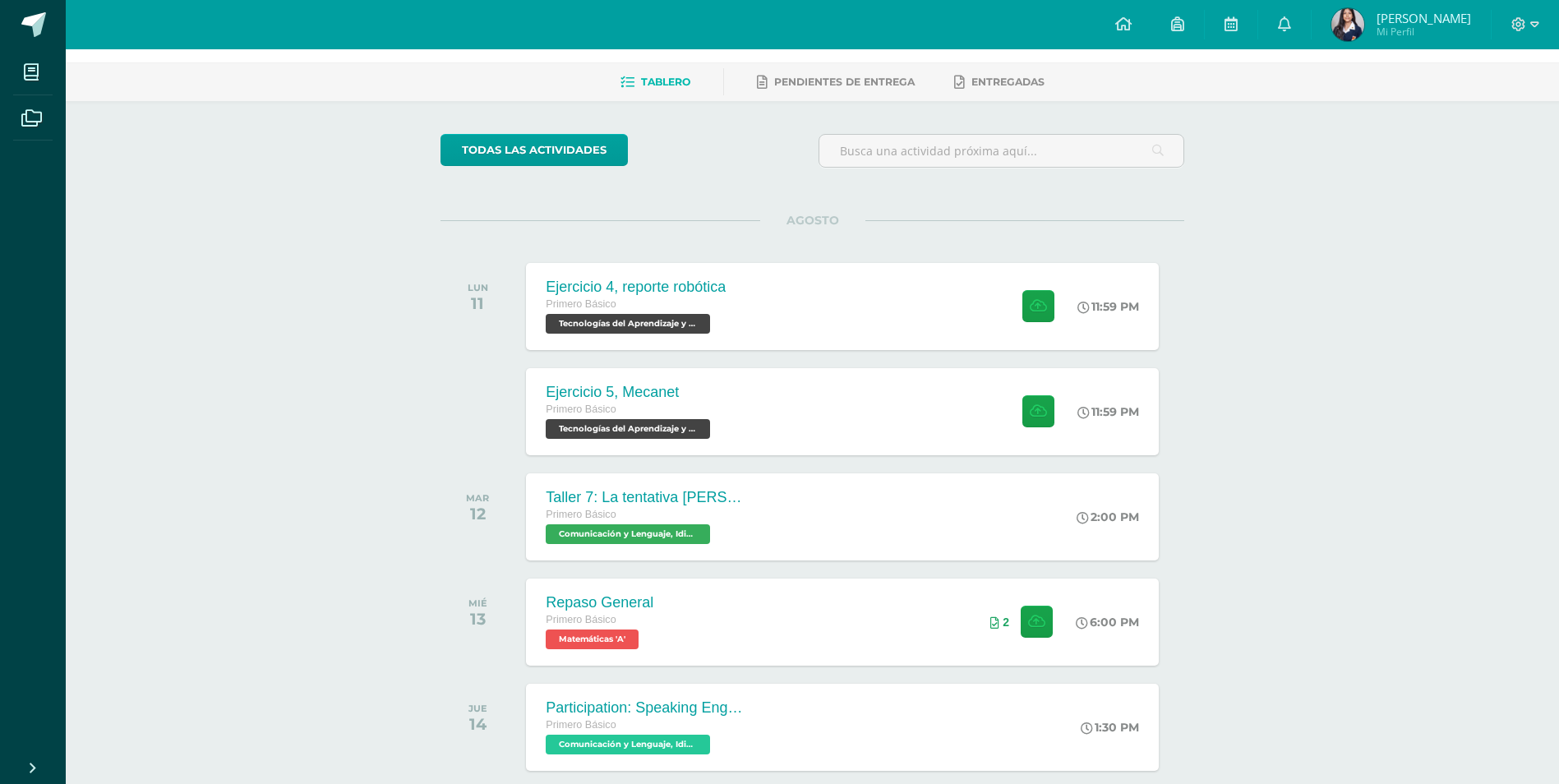
scroll to position [164, 0]
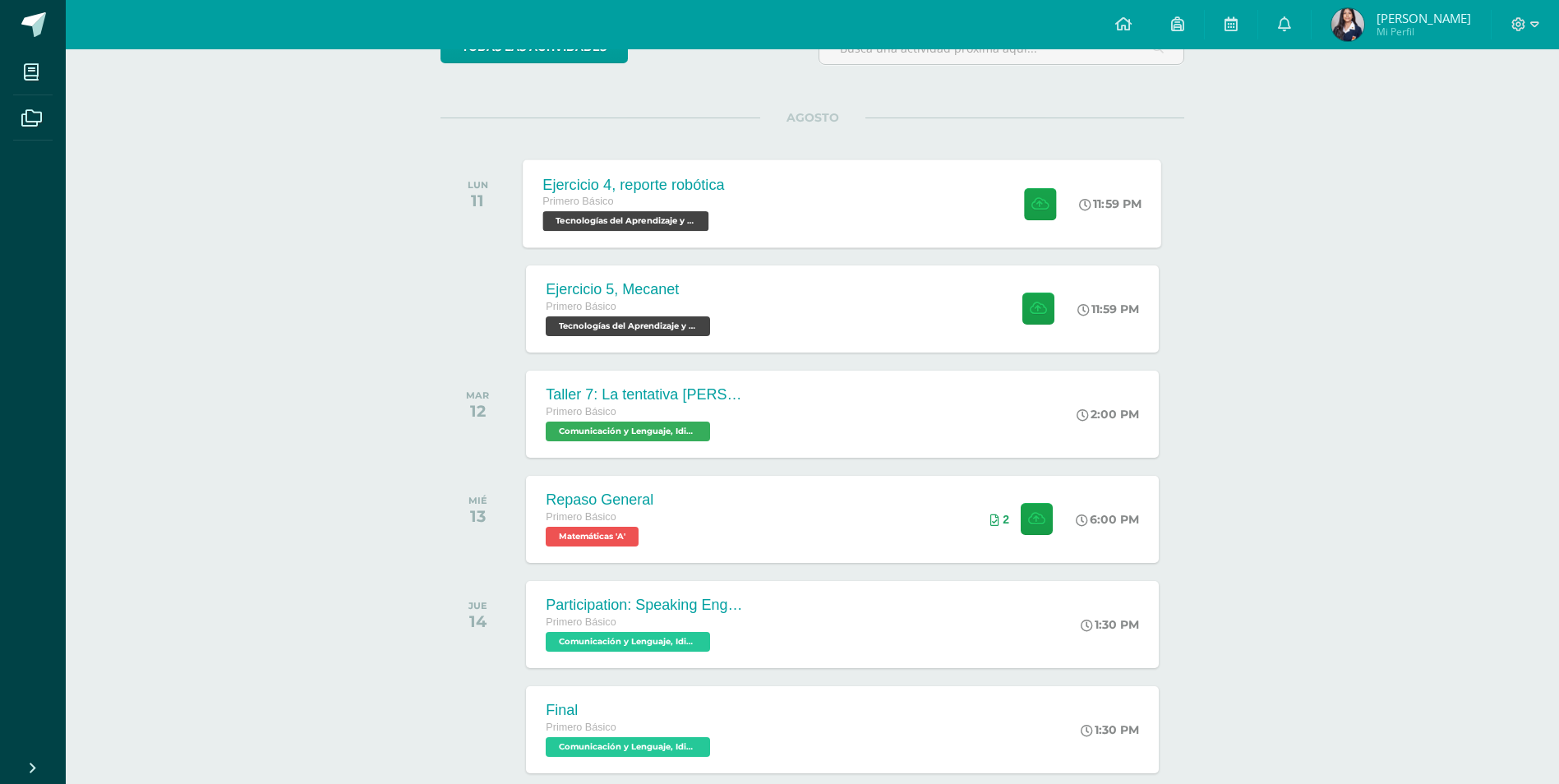
click at [871, 177] on div "Ejercicio 4, reporte robótica Primero Básico Tecnologías del Aprendizaje y la C…" at bounding box center [842, 203] width 638 height 88
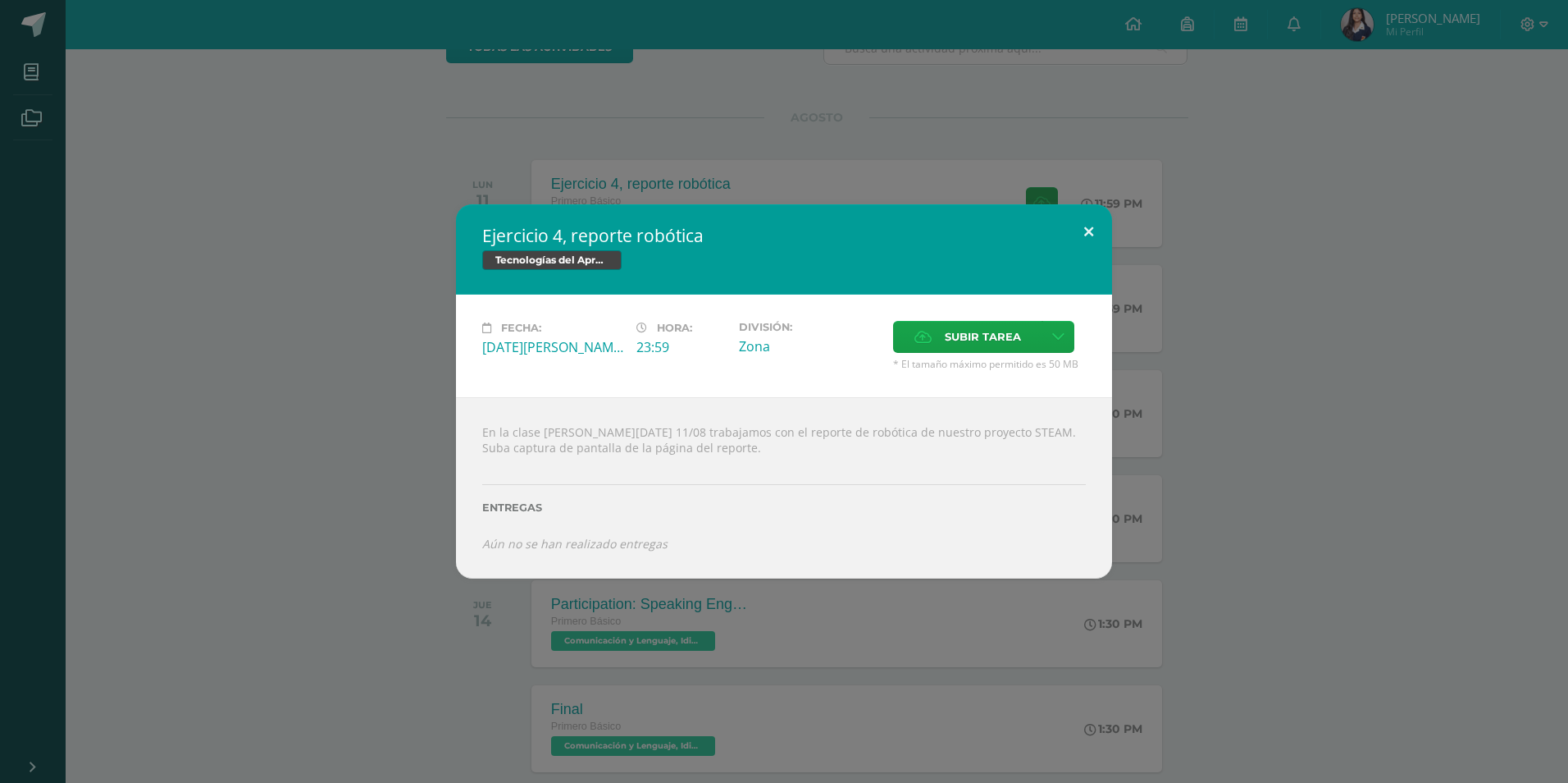
click at [1078, 236] on button at bounding box center [1088, 232] width 46 height 56
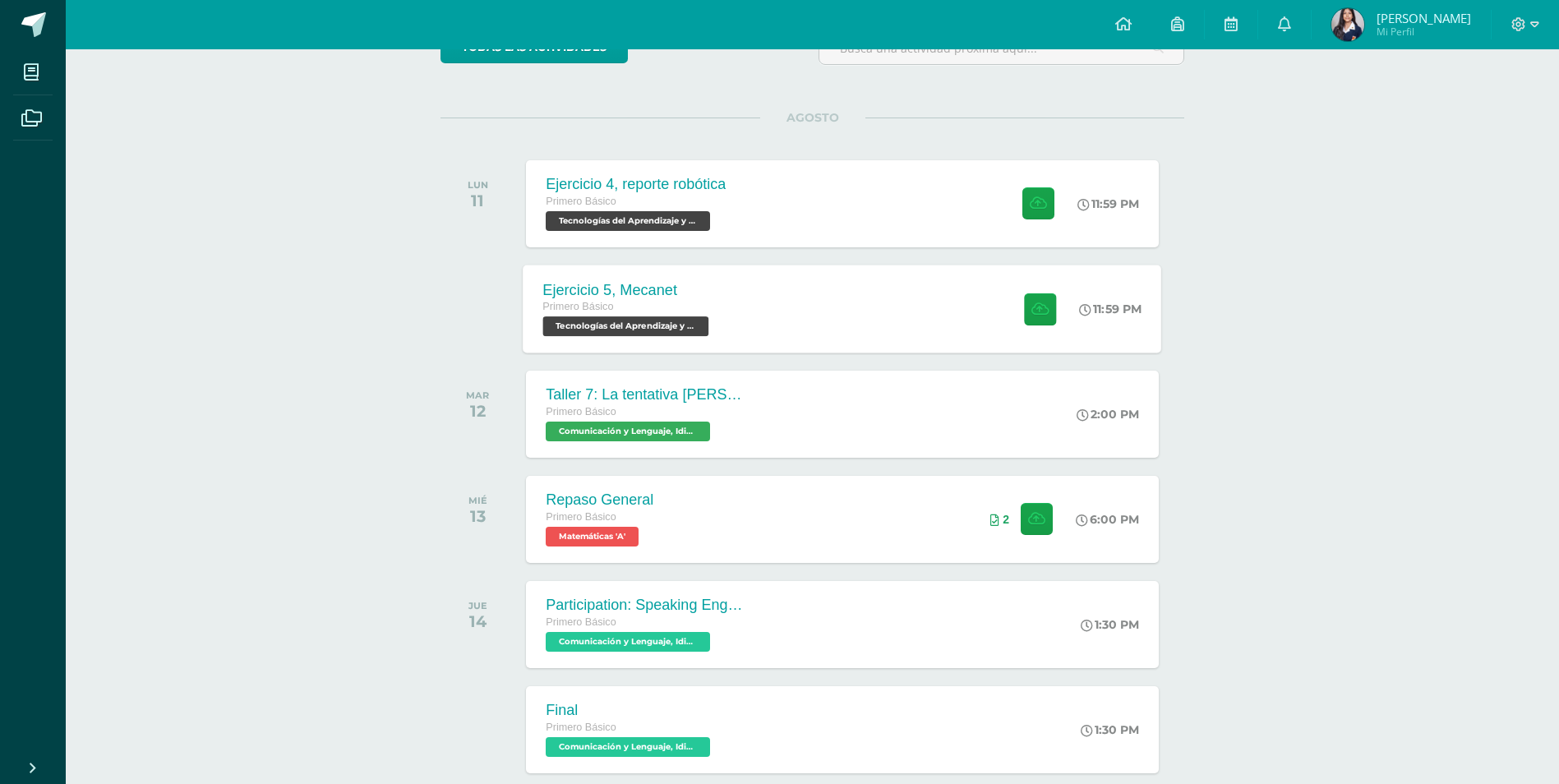
click at [885, 312] on div "Ejercicio 5, Mecanet Primero Básico Tecnologías del Aprendizaje y la Comunicaci…" at bounding box center [842, 308] width 638 height 88
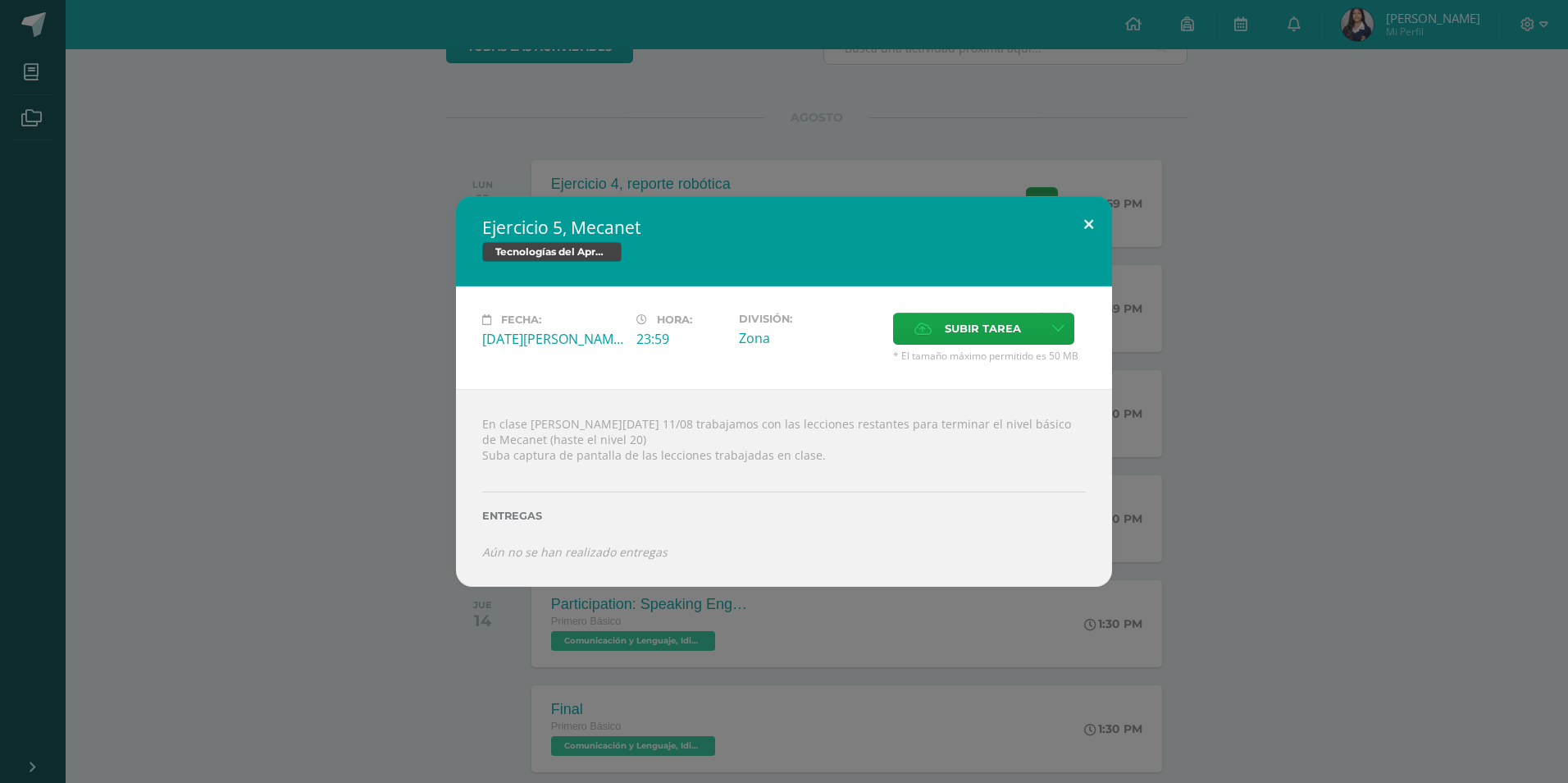
click at [1088, 212] on button at bounding box center [1088, 223] width 46 height 56
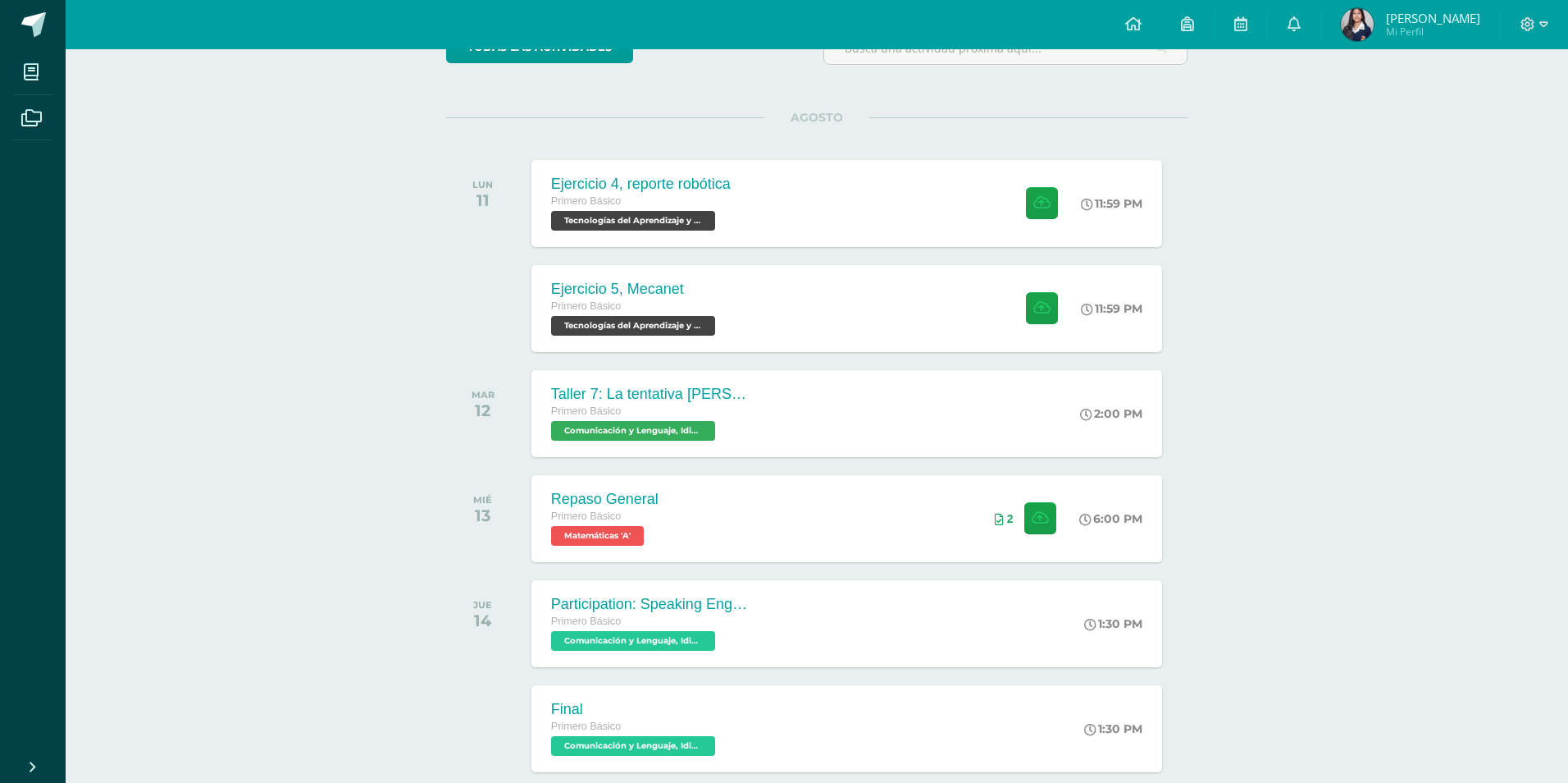
click at [1039, 205] on div "Ejercicio 5, Mecanet Tecnologías del Aprendizaje y la Comunicación Fecha: [DATE…" at bounding box center [784, 391] width 1555 height 390
click at [1022, 213] on button at bounding box center [1038, 204] width 32 height 32
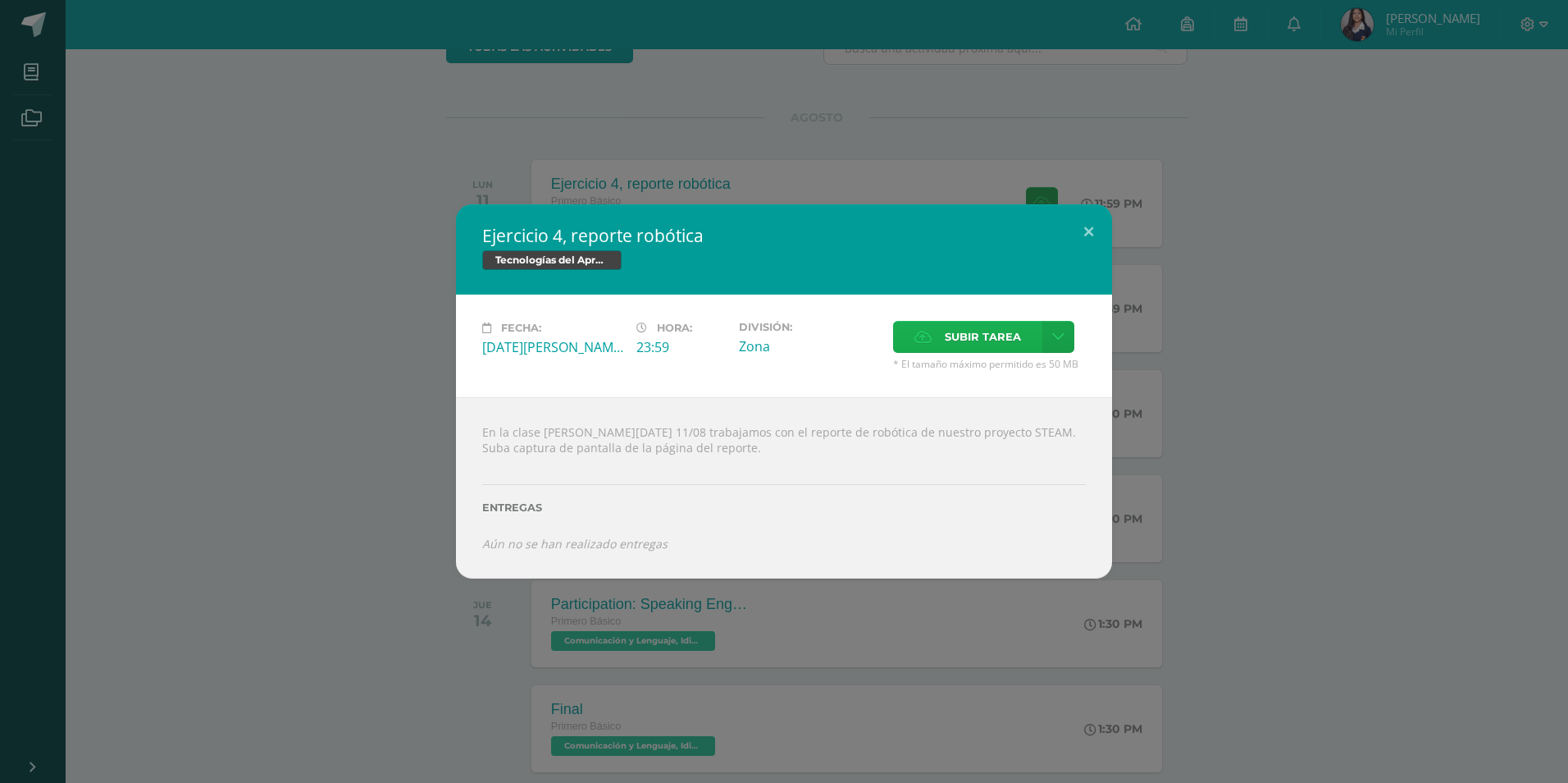
click at [931, 331] on icon at bounding box center [923, 336] width 17 height 10
click at [0, 0] on input "Subir tarea" at bounding box center [0, 0] width 0 height 0
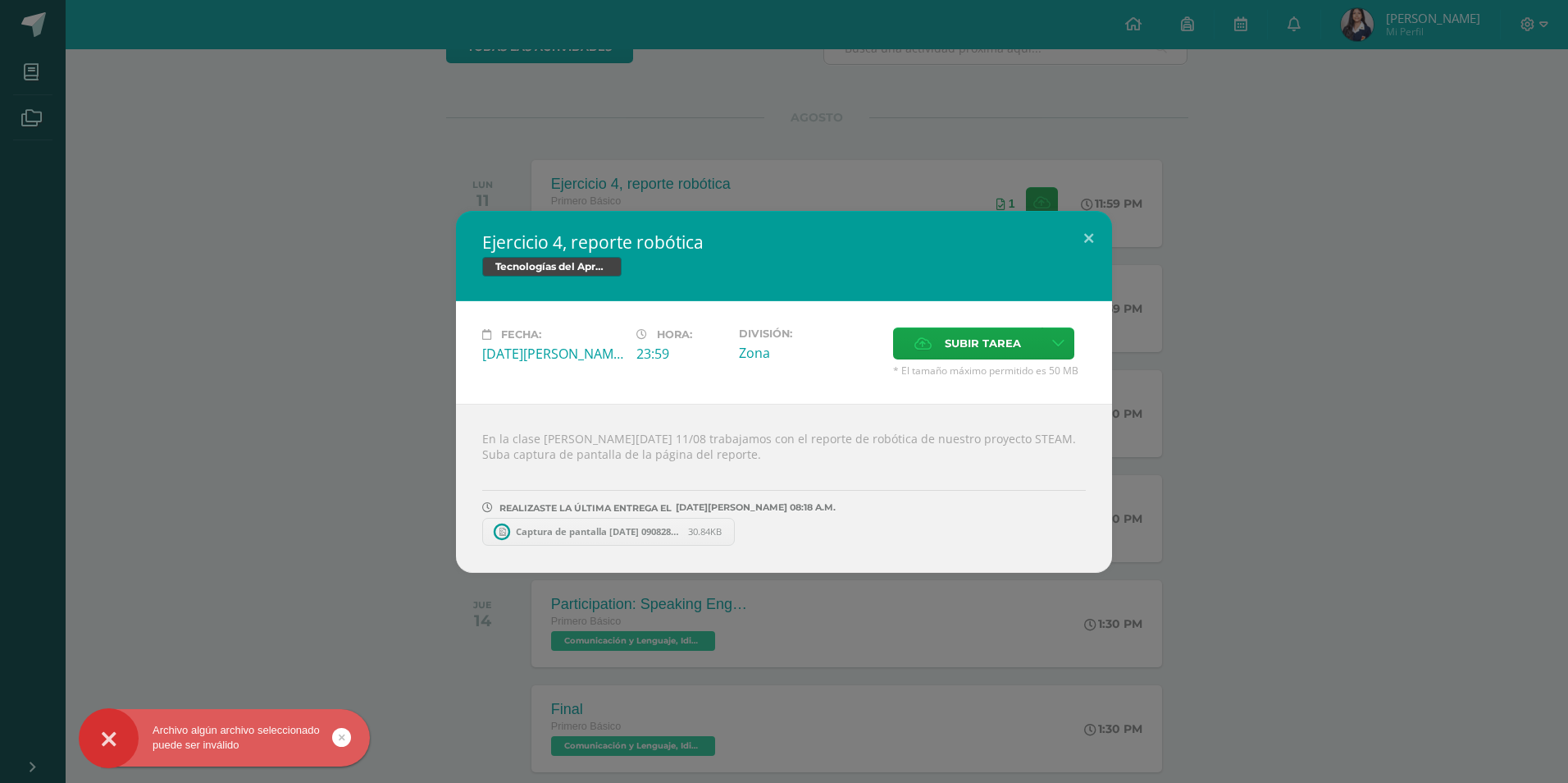
click at [662, 534] on span "Captura de pantalla [DATE] 090828.png" at bounding box center [597, 531] width 181 height 12
click at [741, 543] on link "Captura de pantalla [DATE] 090828.png 30.84KB" at bounding box center [617, 531] width 269 height 27
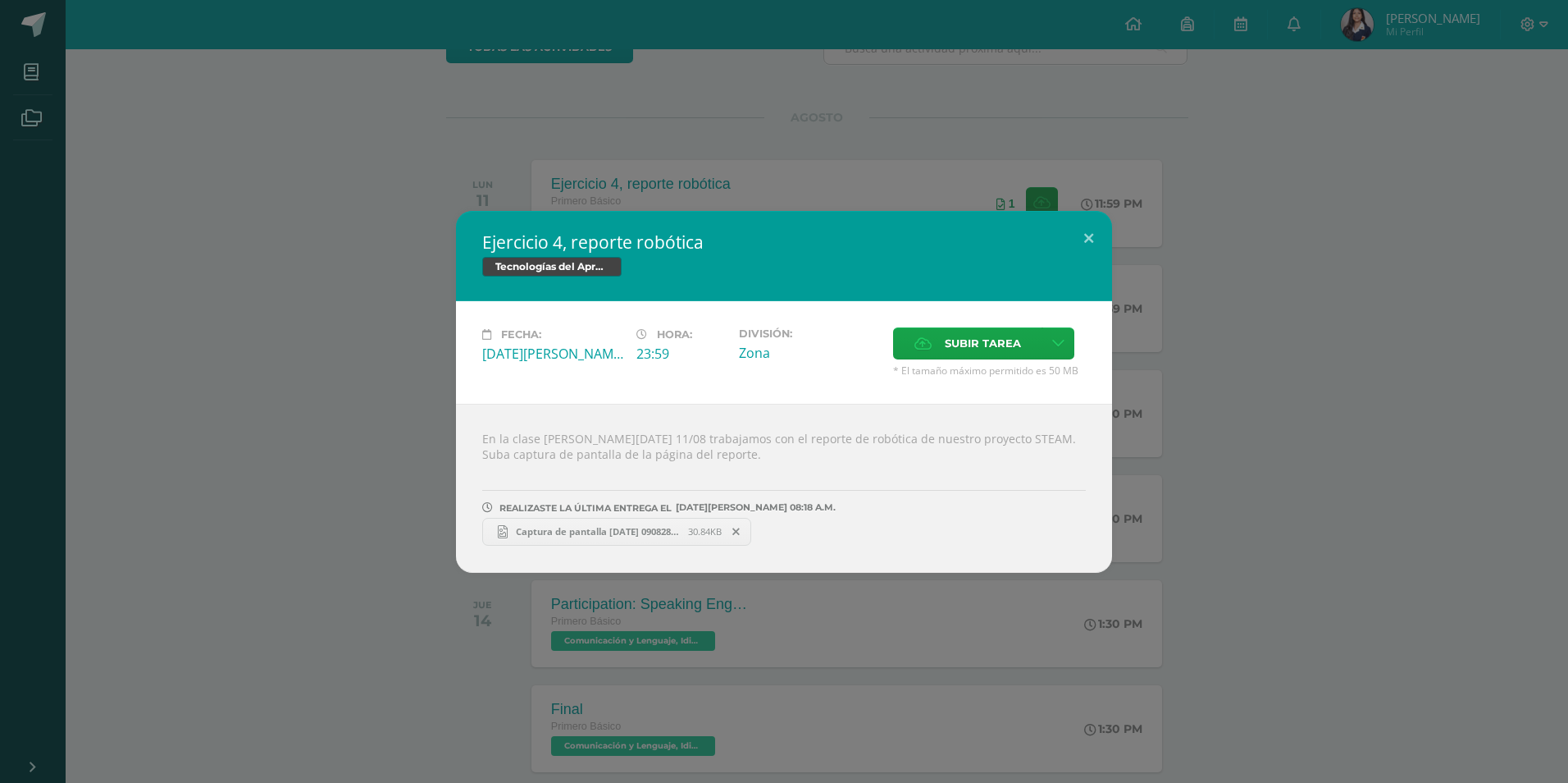
click at [738, 534] on icon at bounding box center [736, 532] width 8 height 11
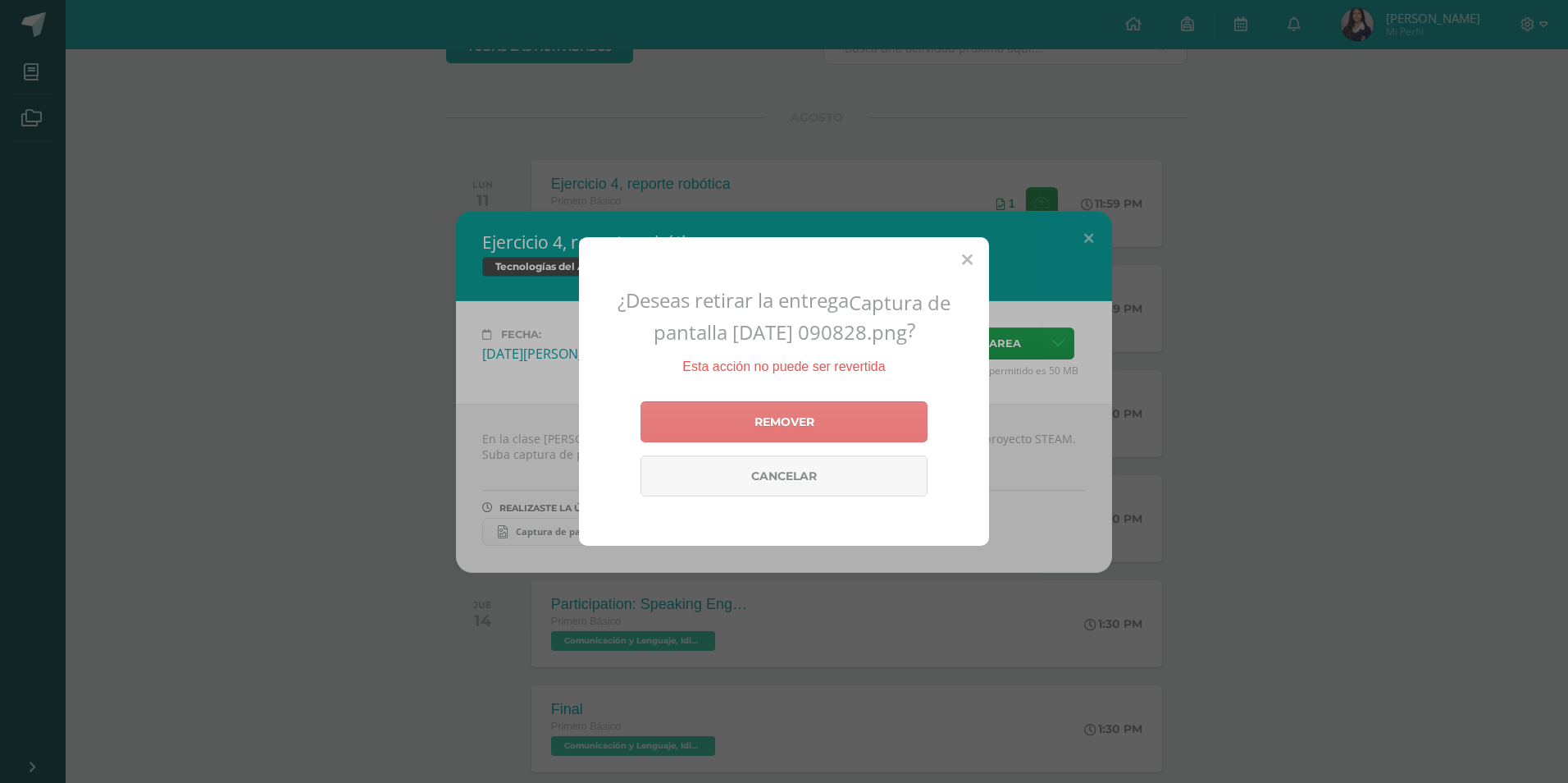
click at [792, 416] on link "Remover" at bounding box center [784, 421] width 287 height 41
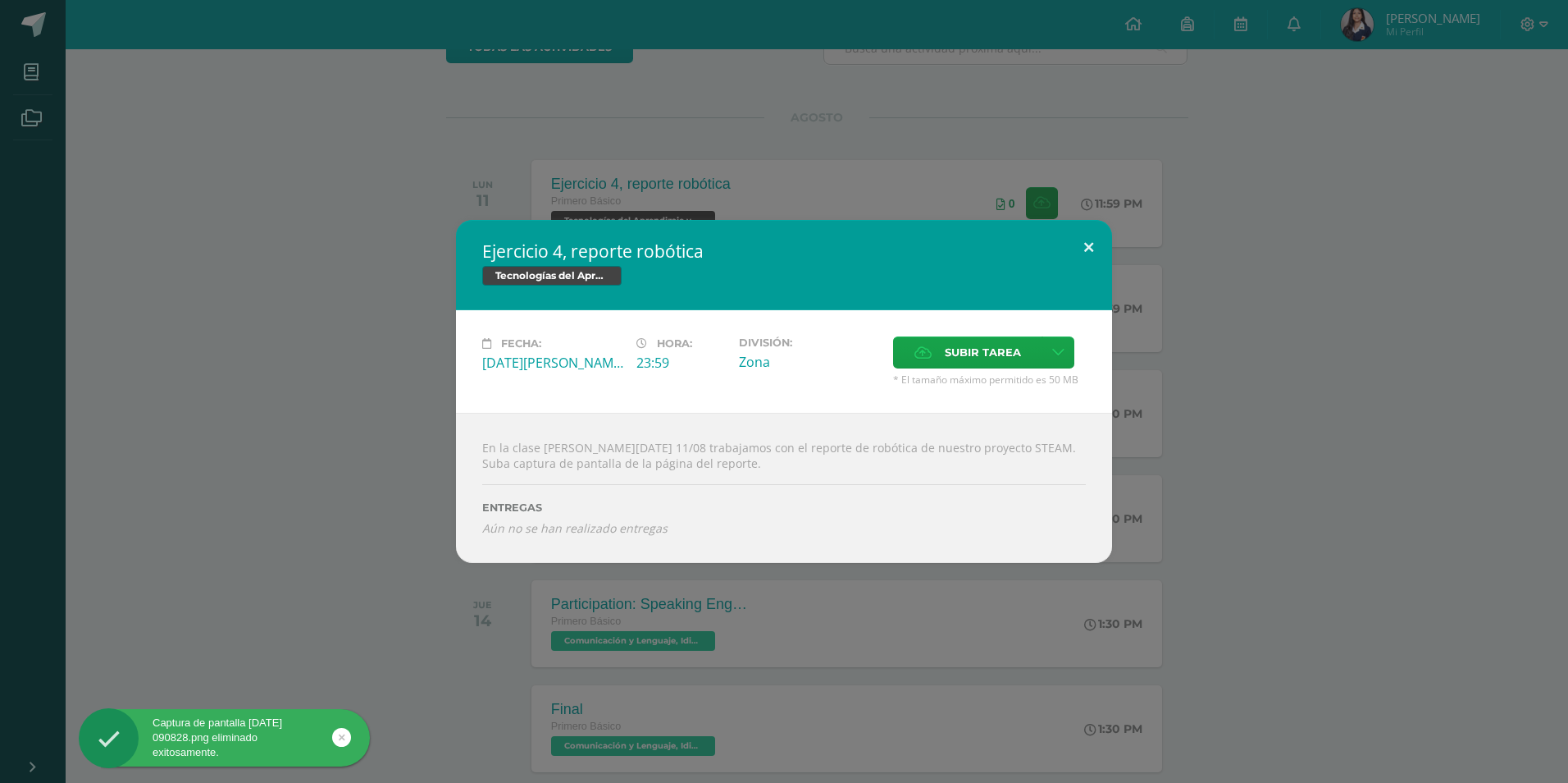
click at [1094, 253] on button at bounding box center [1088, 247] width 46 height 56
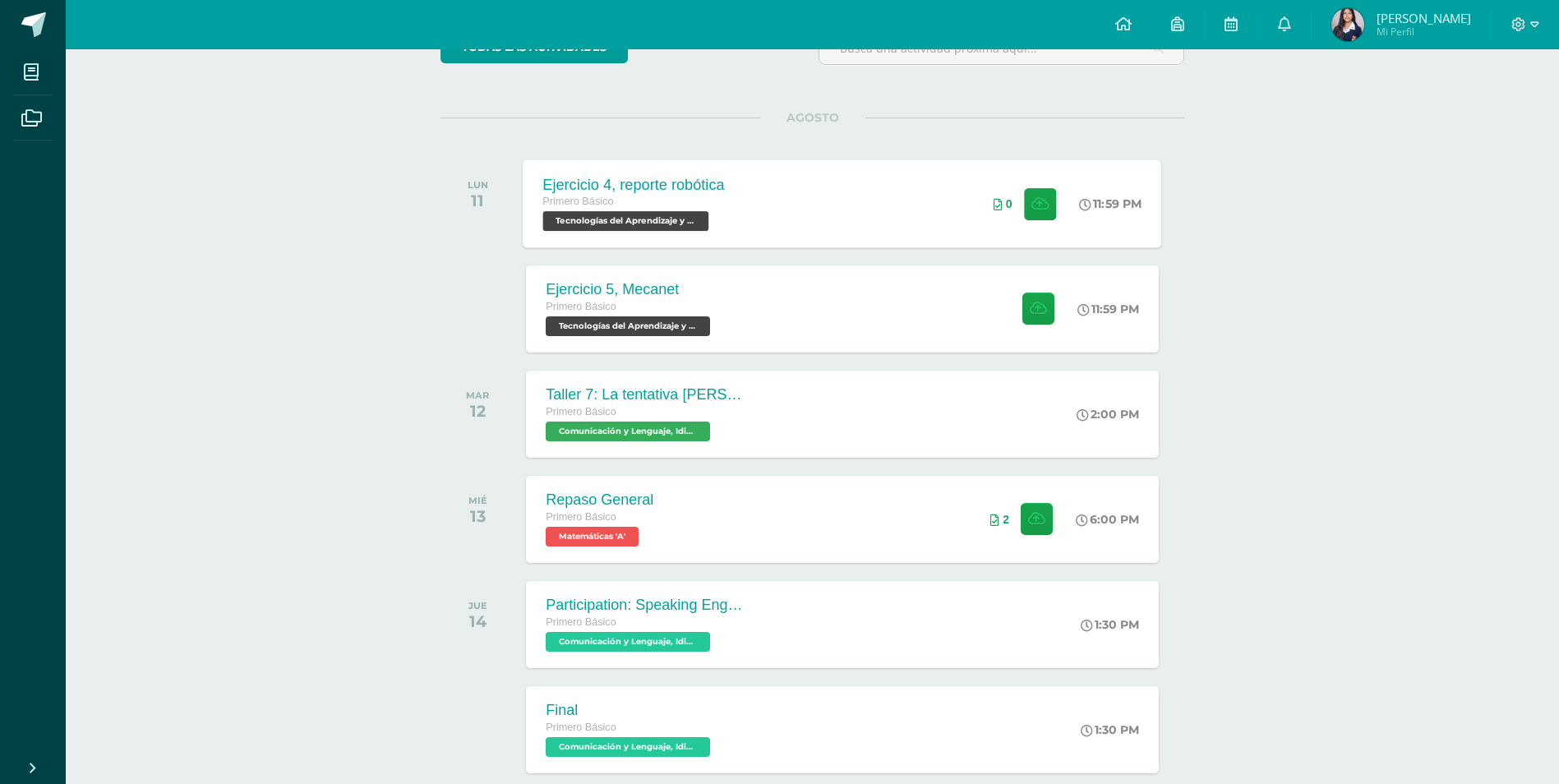
click at [1006, 207] on span "0" at bounding box center [1009, 204] width 7 height 13
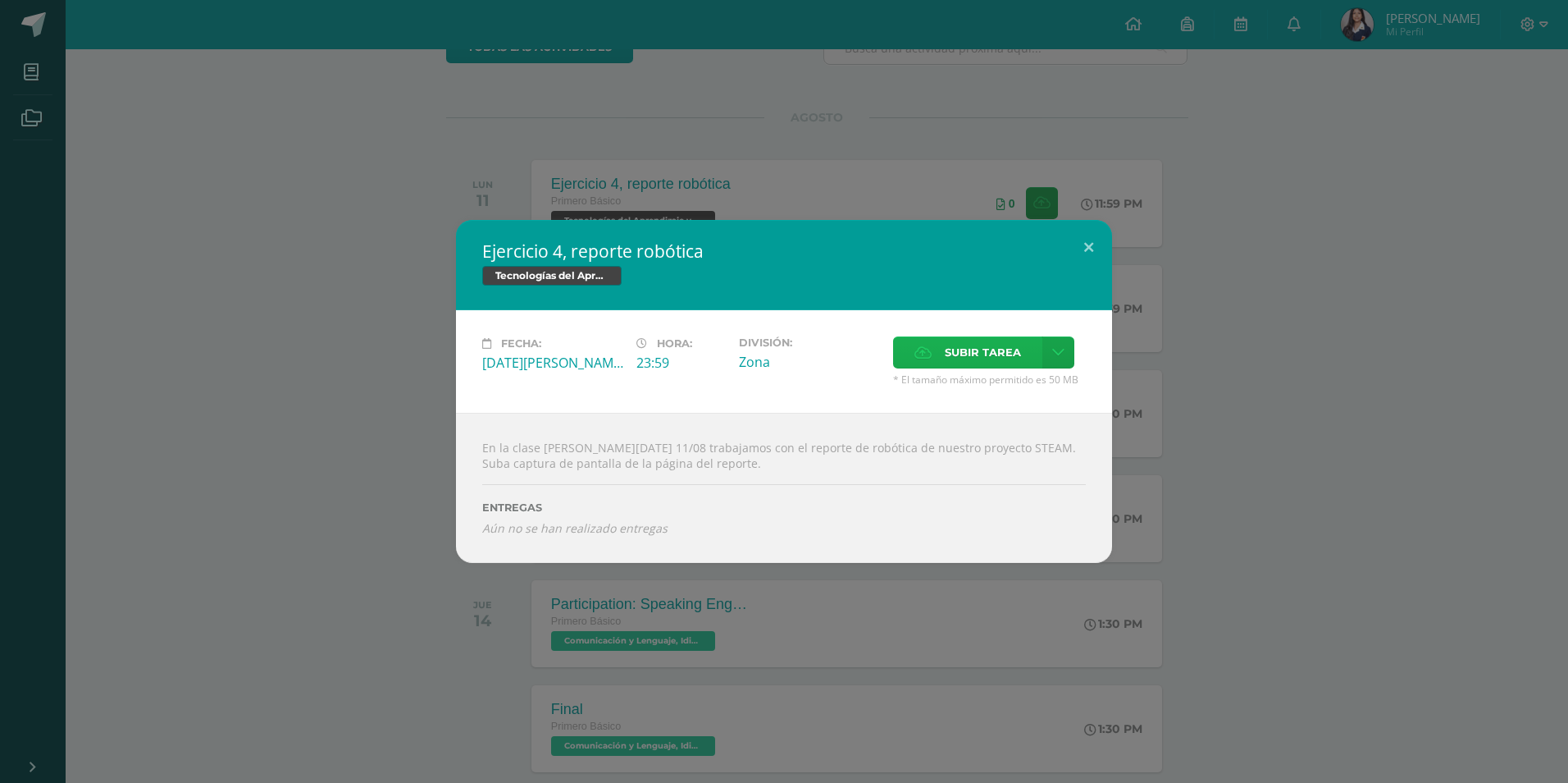
click at [978, 350] on span "Subir tarea" at bounding box center [982, 352] width 77 height 30
click at [0, 0] on input "Subir tarea" at bounding box center [0, 0] width 0 height 0
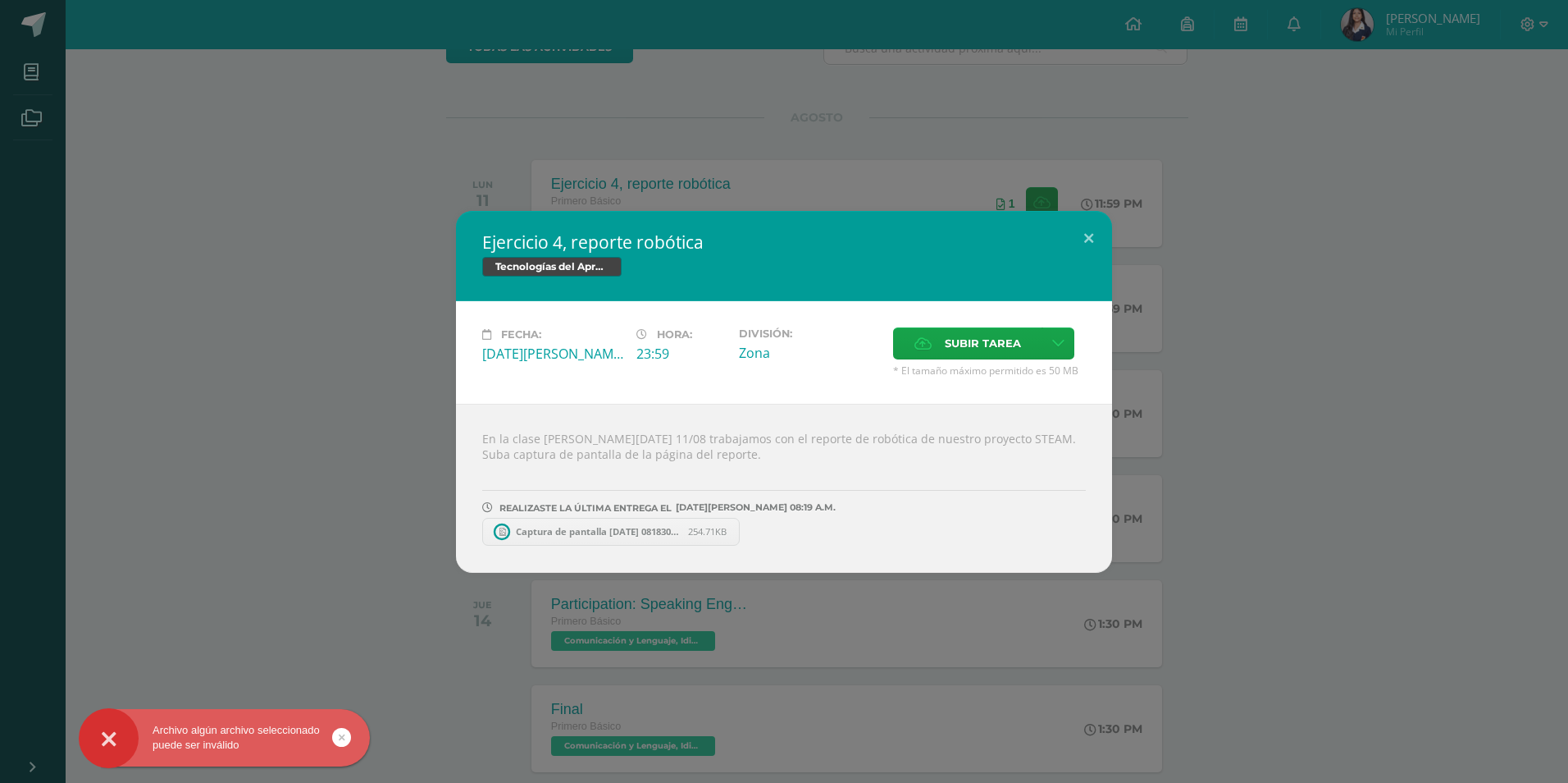
click at [634, 530] on span "Captura de pantalla [DATE] 081830.png" at bounding box center [597, 531] width 181 height 12
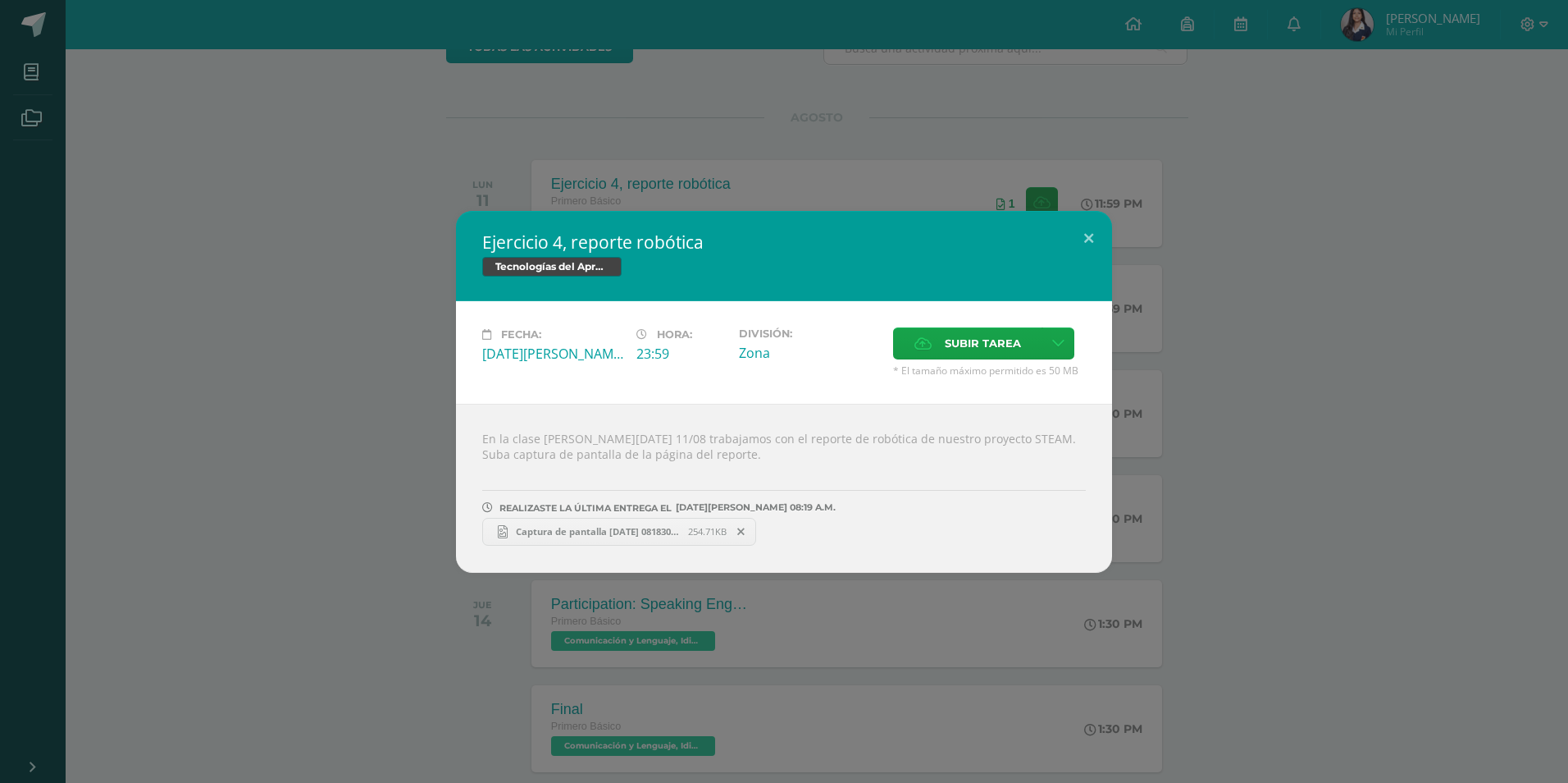
click at [628, 528] on span "Captura de pantalla [DATE] 081830.png" at bounding box center [597, 531] width 181 height 12
click at [1084, 228] on button at bounding box center [1088, 239] width 46 height 56
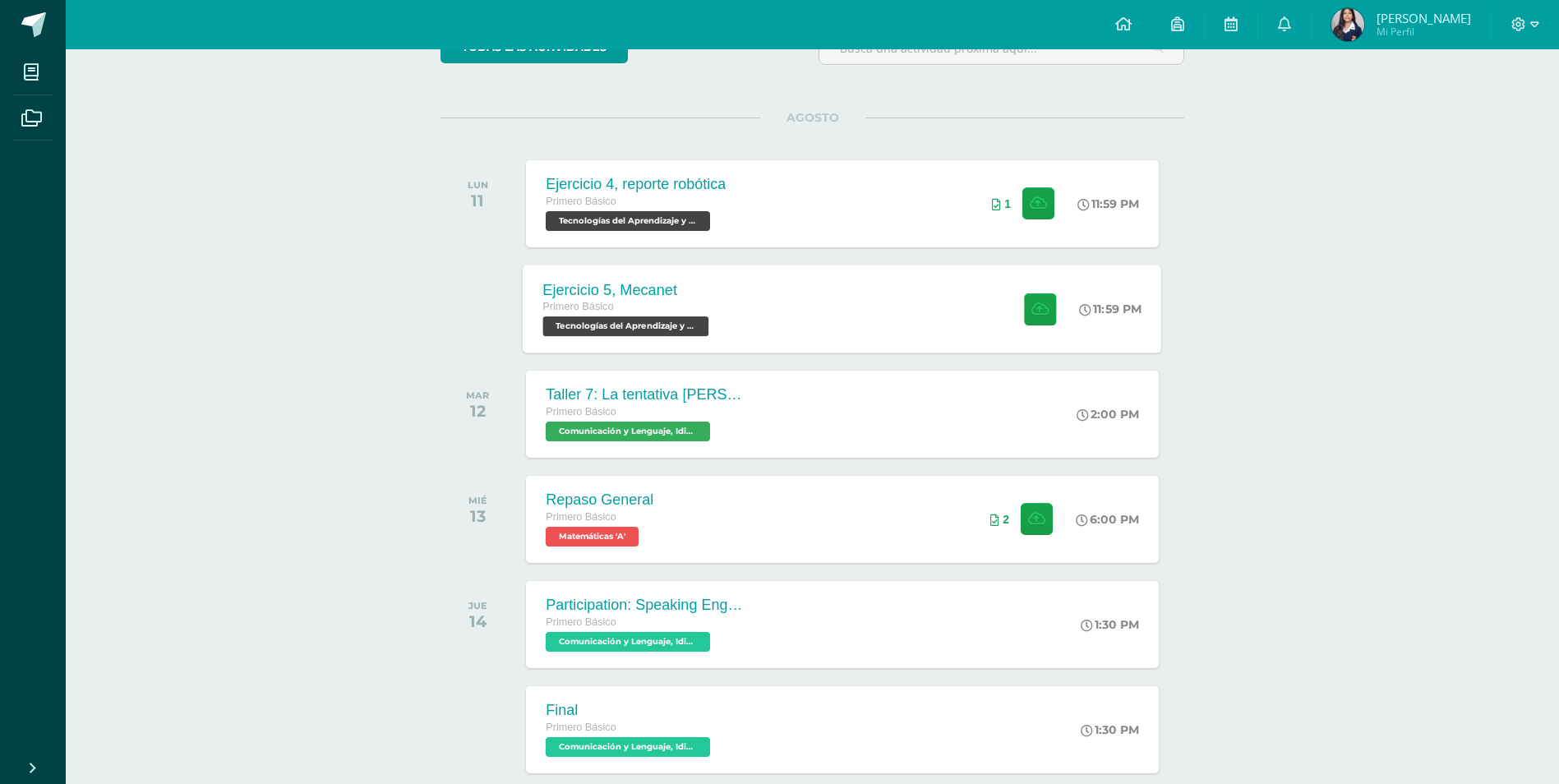
click at [953, 323] on div "Ejercicio 5, Mecanet Primero Básico Tecnologías del Aprendizaje y la Comunicaci…" at bounding box center [842, 308] width 638 height 88
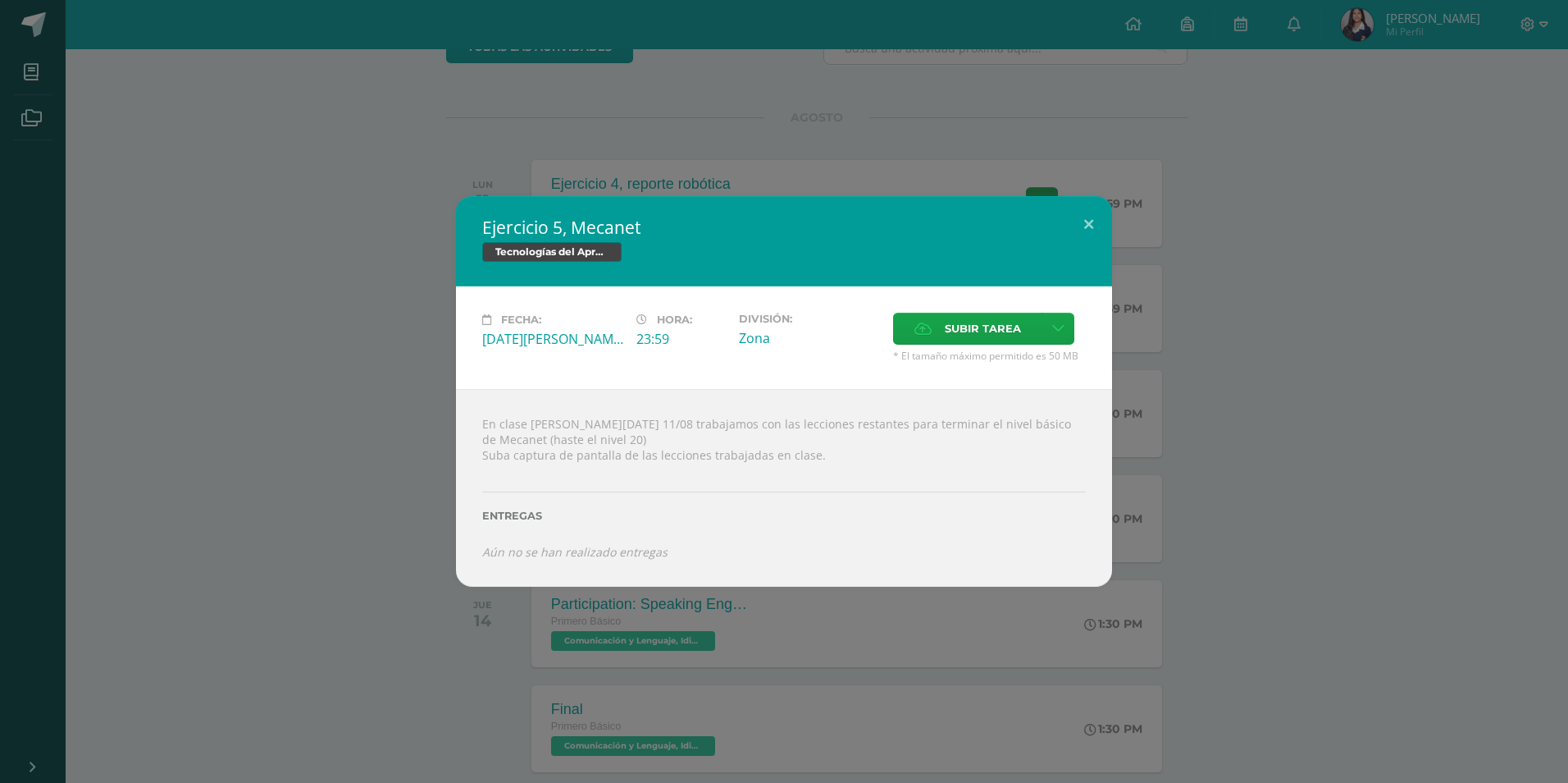
click at [716, 283] on div "Ejercicio 5, Mecanet Tecnologías del Aprendizaje y la Comunicación" at bounding box center [784, 240] width 656 height 90
drag, startPoint x: 935, startPoint y: 458, endPoint x: 728, endPoint y: 409, distance: 212.7
click at [728, 409] on div "En clase [PERSON_NAME][DATE] 11/08 trabajamos con las lecciones restantes para …" at bounding box center [784, 488] width 656 height 197
click at [952, 323] on span "Subir tarea" at bounding box center [982, 329] width 77 height 30
click at [0, 0] on input "Subir tarea" at bounding box center [0, 0] width 0 height 0
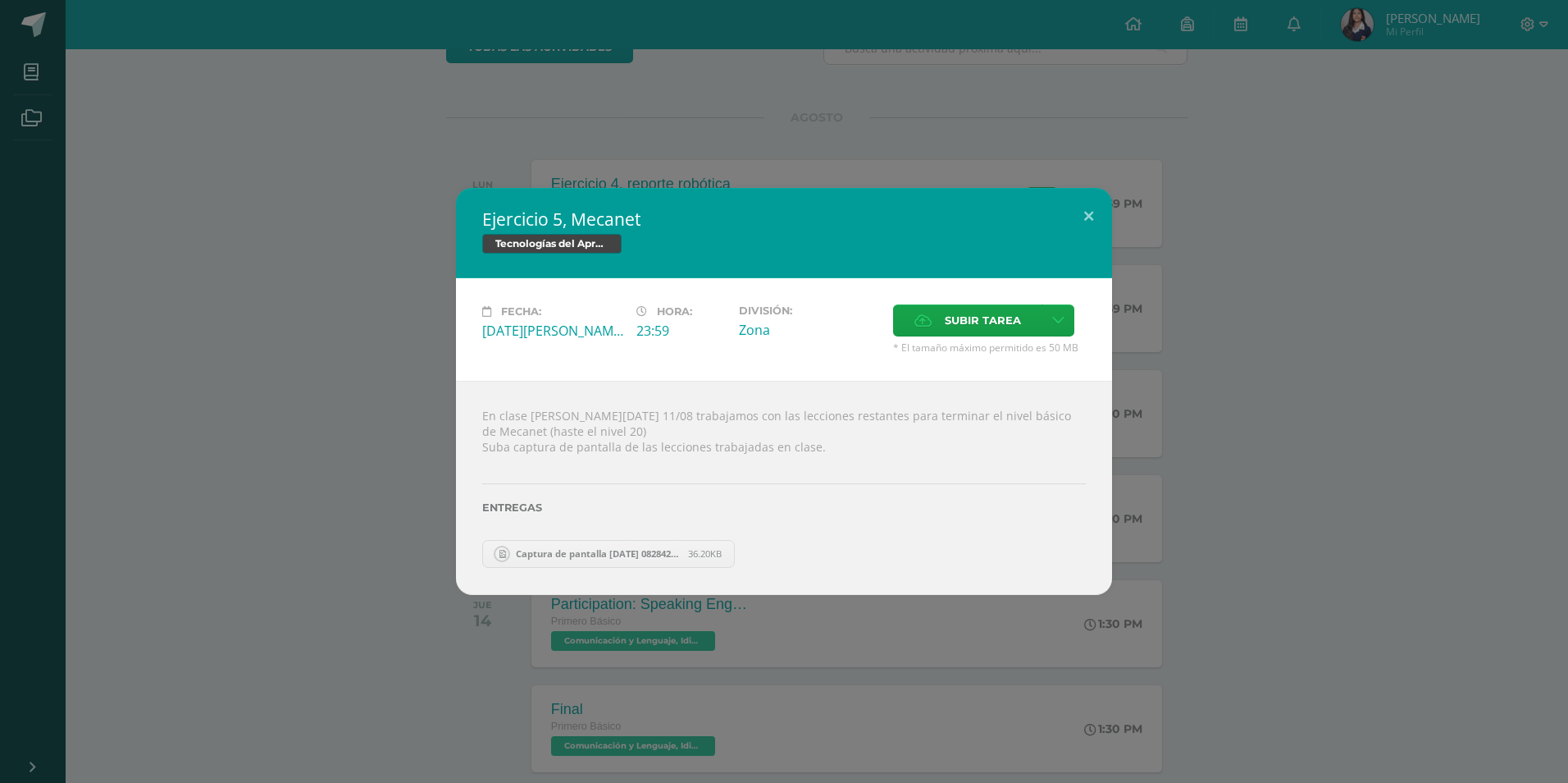
click at [627, 535] on div "Entregas" at bounding box center [784, 501] width 604 height 67
click at [633, 550] on link "Captura de pantalla [DATE] 082842.png 36.20KB" at bounding box center [608, 553] width 253 height 27
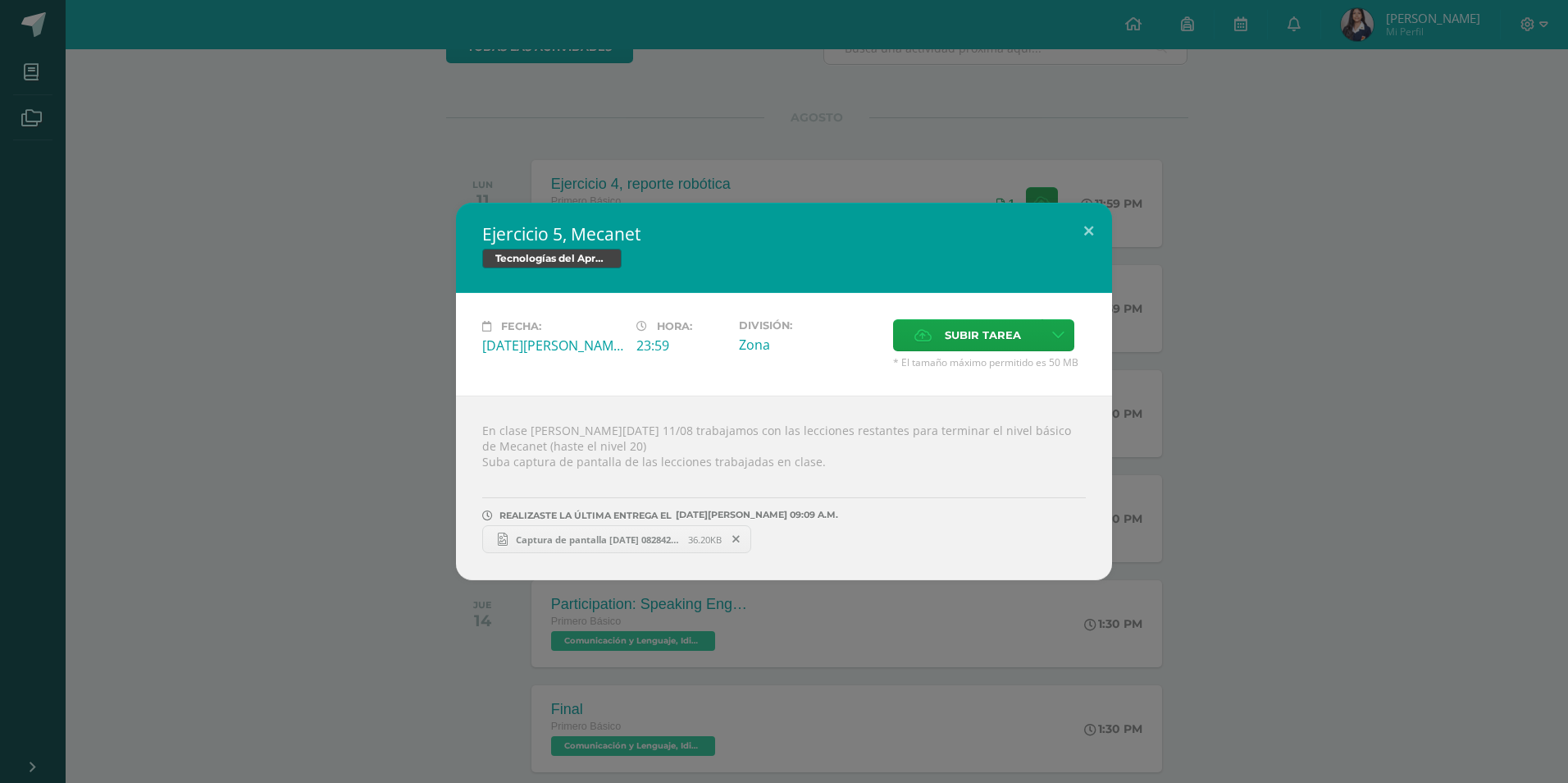
click at [705, 539] on span "36.20KB" at bounding box center [705, 539] width 34 height 12
click at [745, 539] on span at bounding box center [736, 539] width 27 height 18
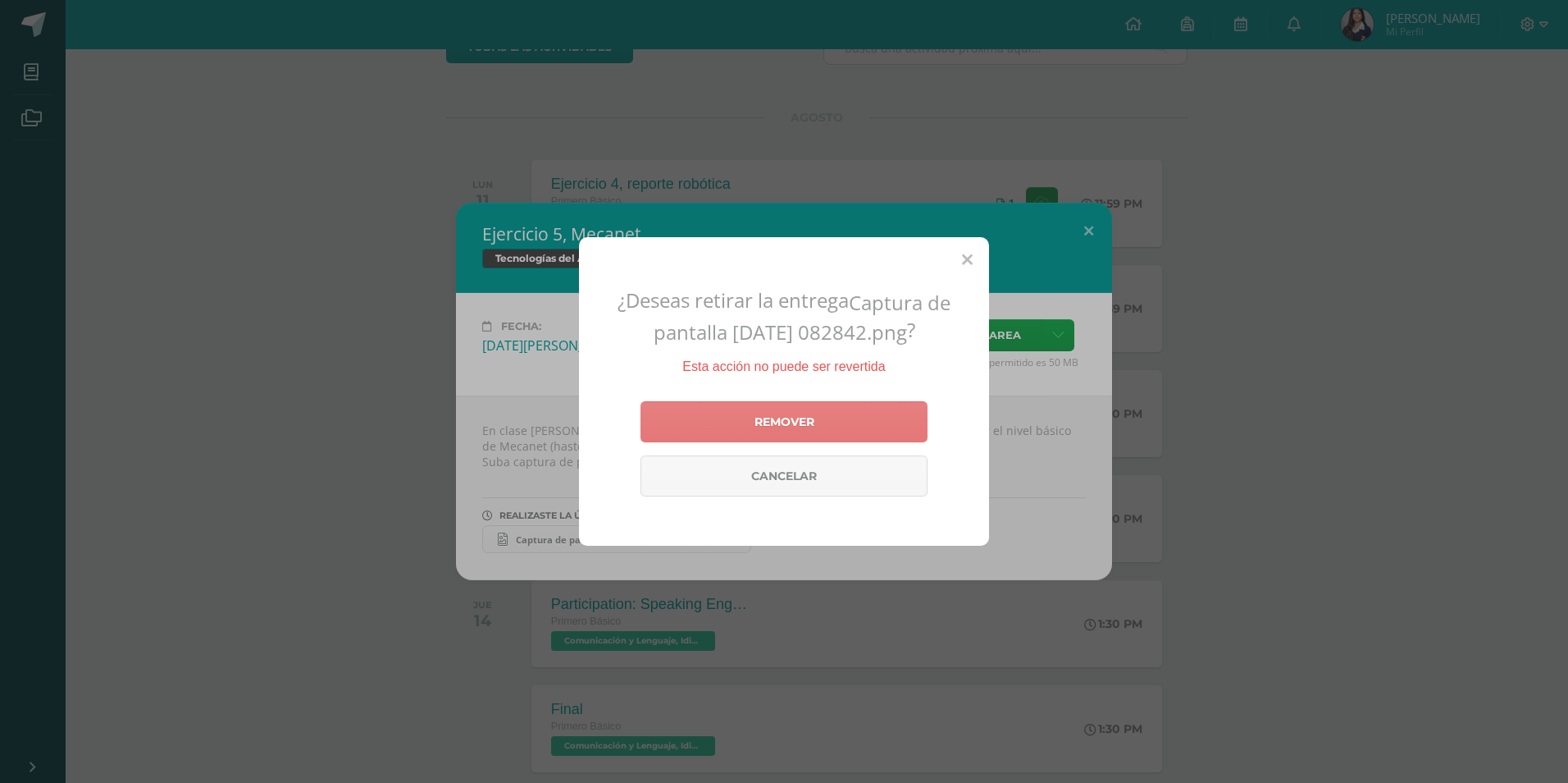
click at [795, 423] on link "Remover" at bounding box center [784, 421] width 287 height 41
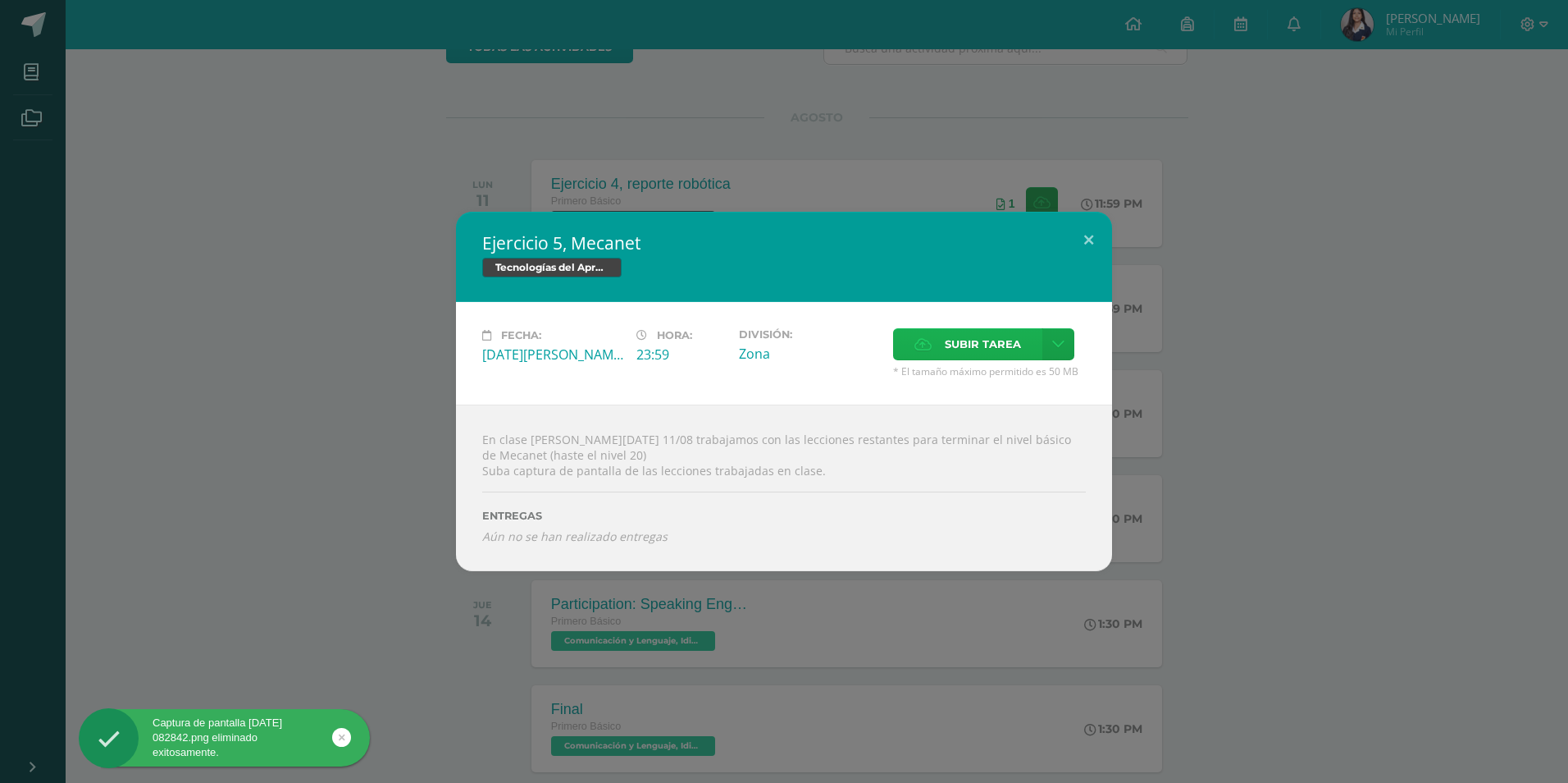
click at [927, 349] on icon at bounding box center [923, 344] width 17 height 10
click at [0, 0] on input "Subir tarea" at bounding box center [0, 0] width 0 height 0
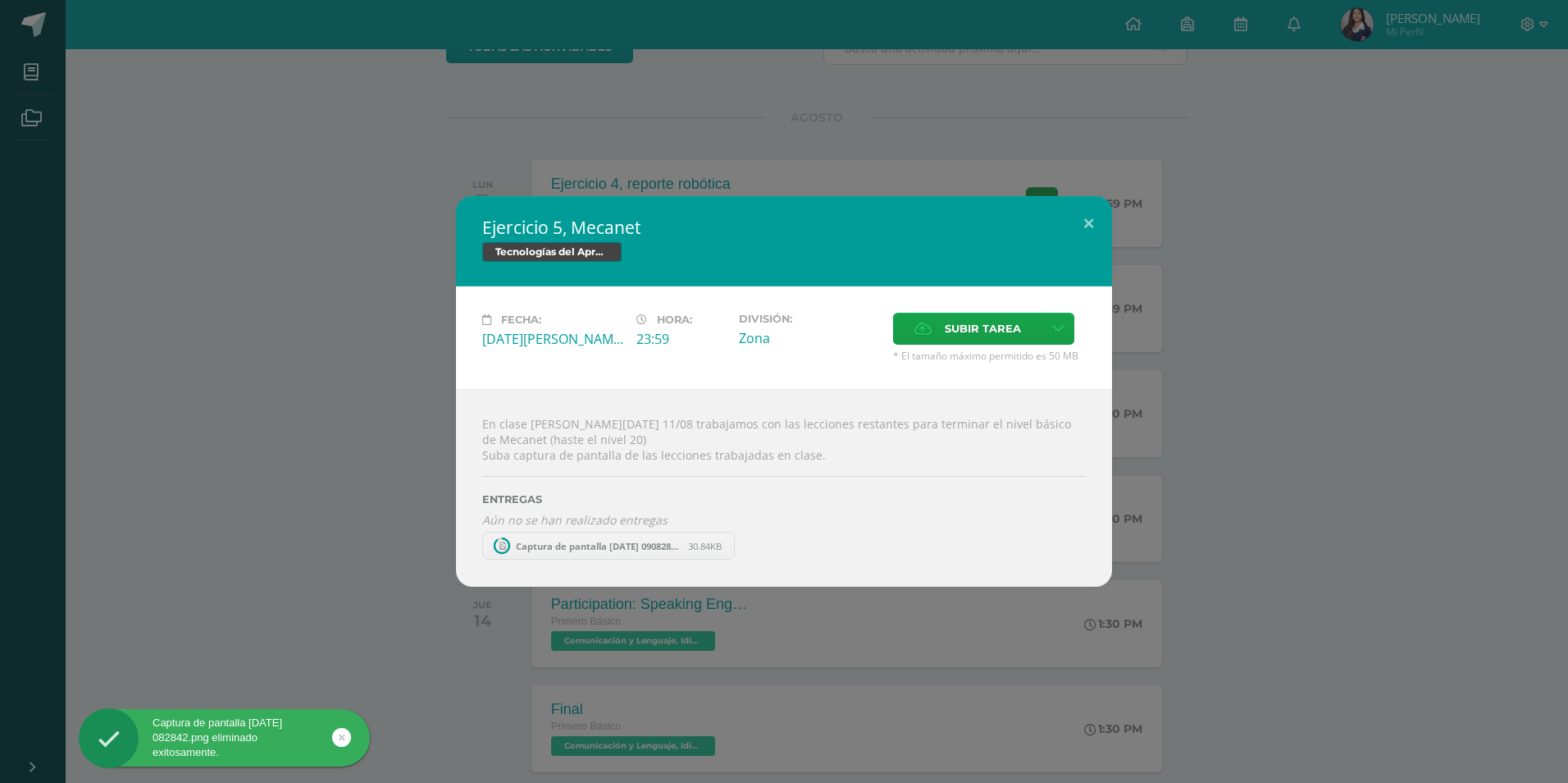
click at [643, 550] on link "Captura de pantalla [DATE] 090828.png 30.84KB" at bounding box center [608, 545] width 253 height 27
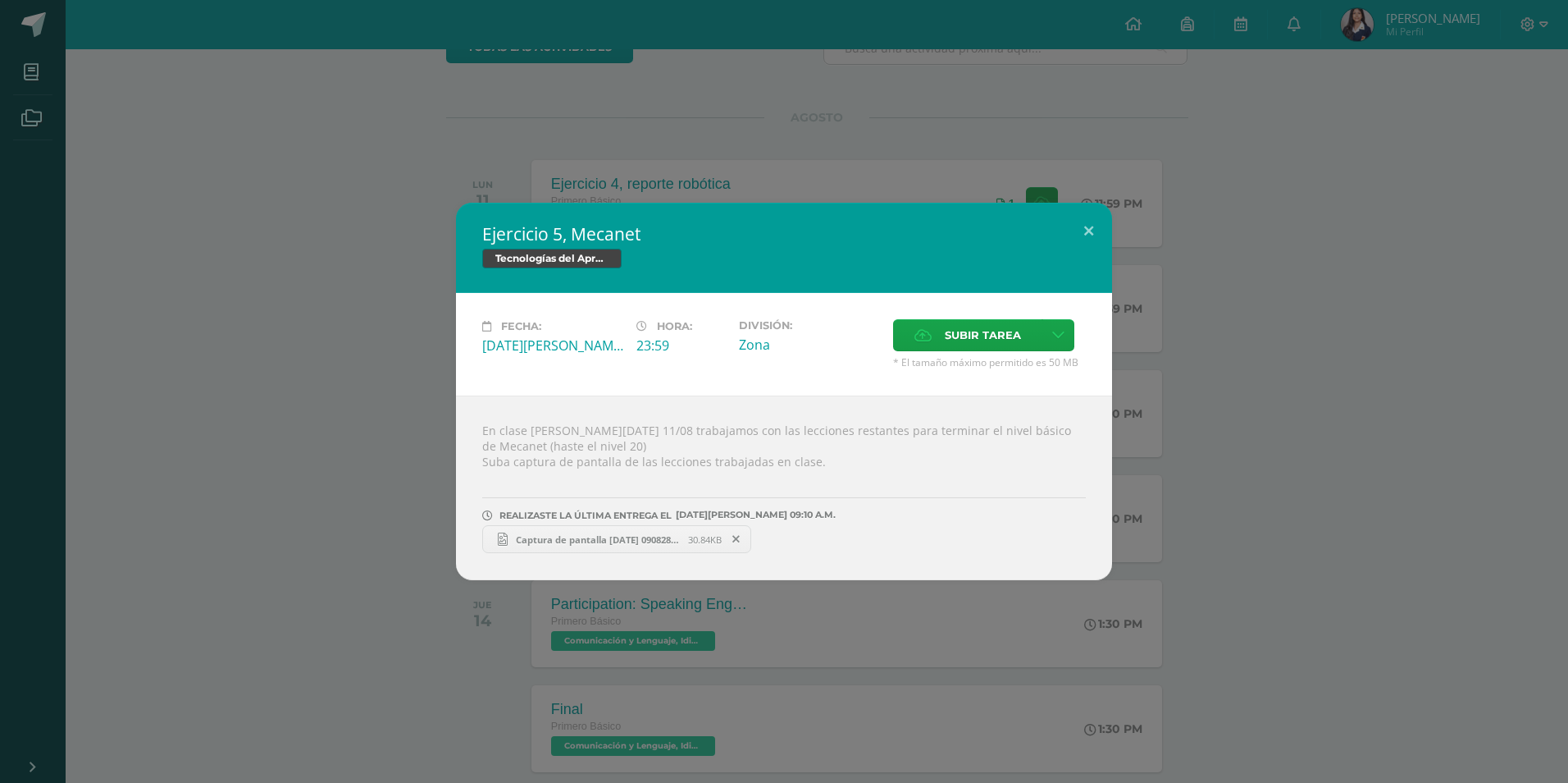
click at [741, 530] on span at bounding box center [736, 539] width 27 height 18
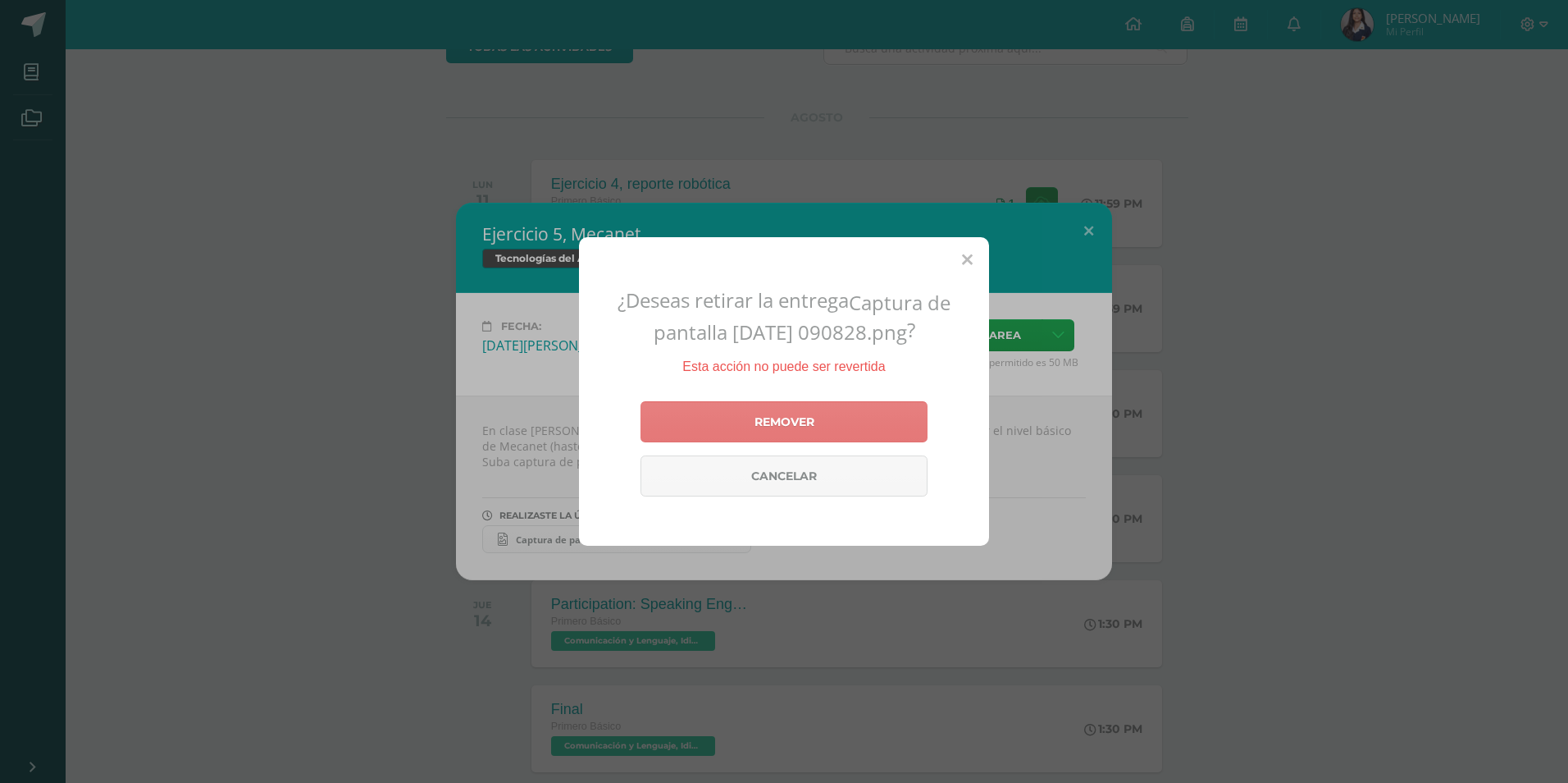
click at [750, 423] on link "Remover" at bounding box center [784, 421] width 287 height 41
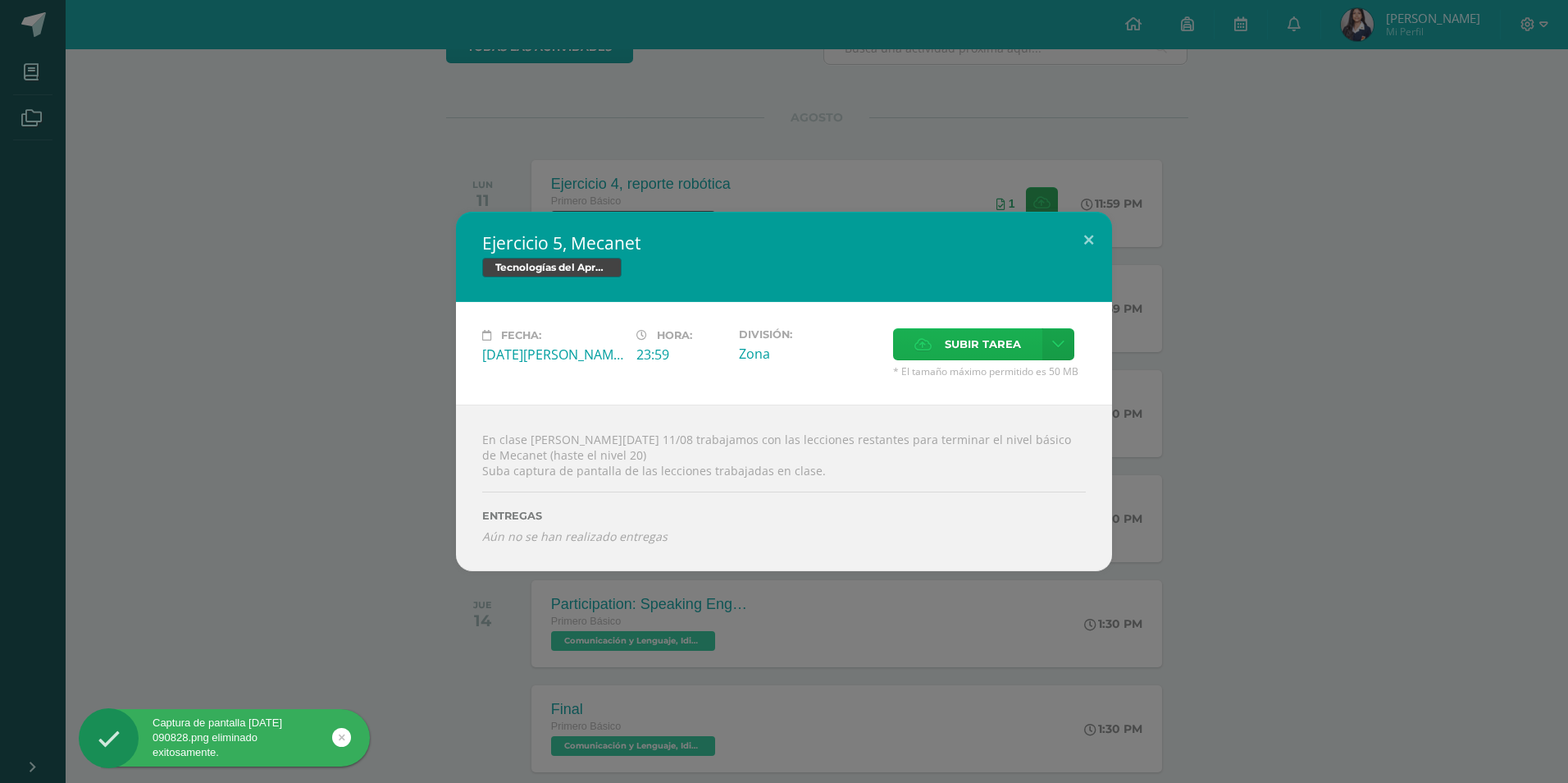
click at [983, 336] on span "Subir tarea" at bounding box center [982, 345] width 77 height 30
click at [0, 0] on input "Subir tarea" at bounding box center [0, 0] width 0 height 0
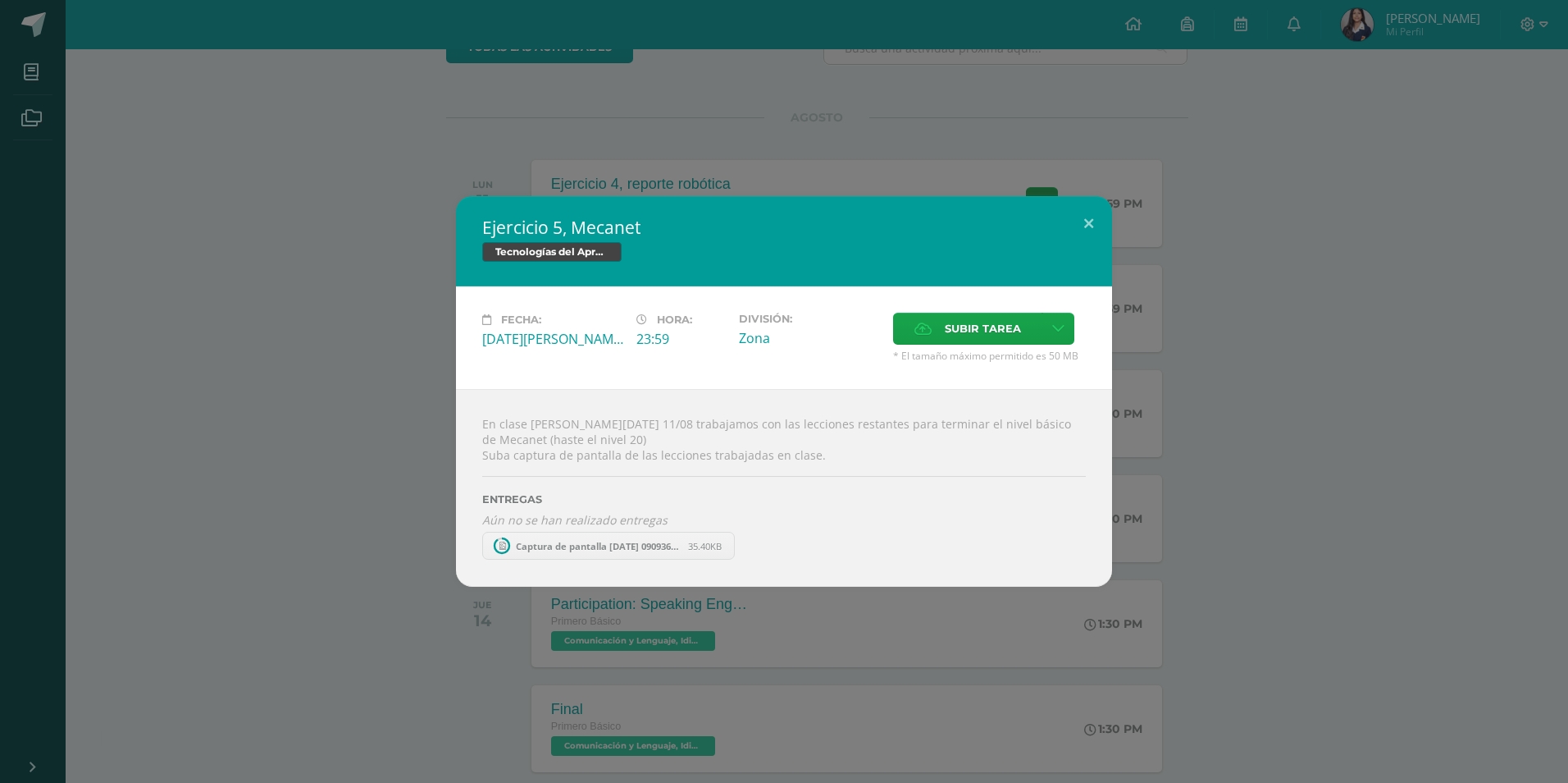
click at [637, 540] on span "Captura de pantalla [DATE] 090936.png" at bounding box center [597, 545] width 181 height 12
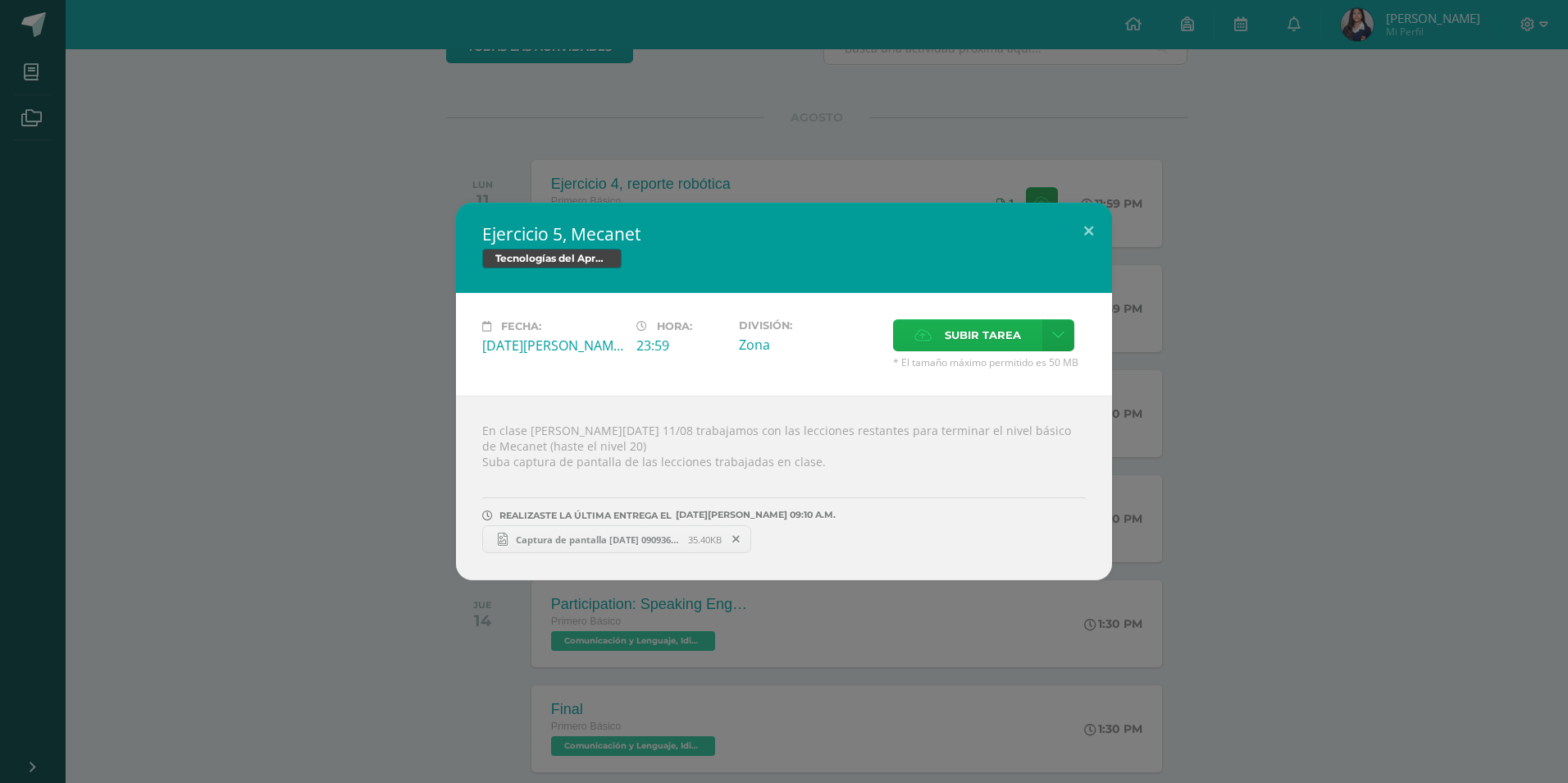
click at [978, 338] on span "Subir tarea" at bounding box center [982, 335] width 77 height 30
click at [0, 0] on input "Subir tarea" at bounding box center [0, 0] width 0 height 0
click at [825, 546] on link "Captura de pantalla [DATE] 085652.png 31.02KB" at bounding box center [881, 539] width 253 height 27
click at [919, 358] on span "* El tamaño máximo permitido es 50 MB" at bounding box center [990, 362] width 193 height 14
click at [920, 341] on icon at bounding box center [923, 334] width 17 height 10
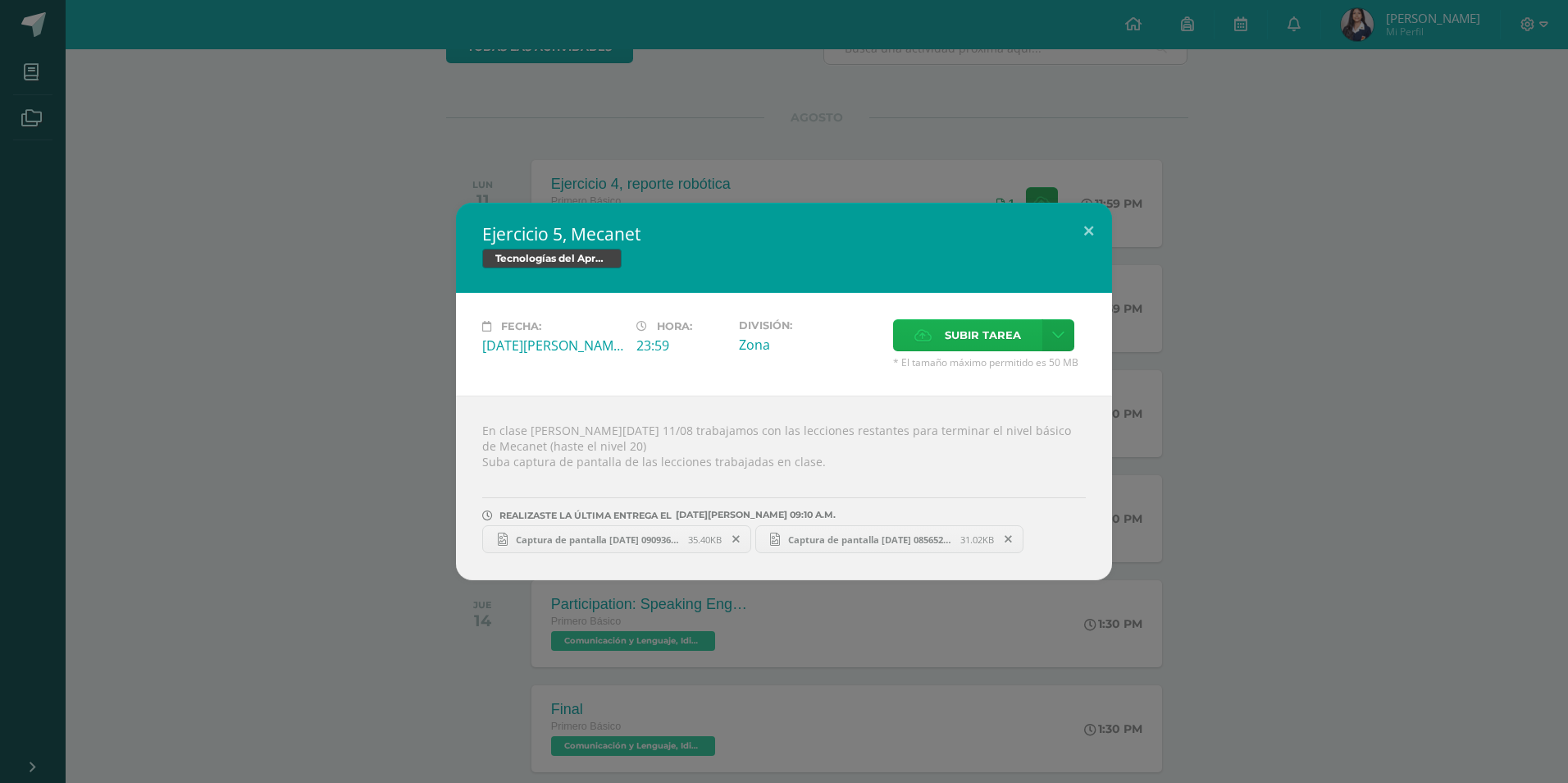
click at [0, 0] on input "Subir tarea" at bounding box center [0, 0] width 0 height 0
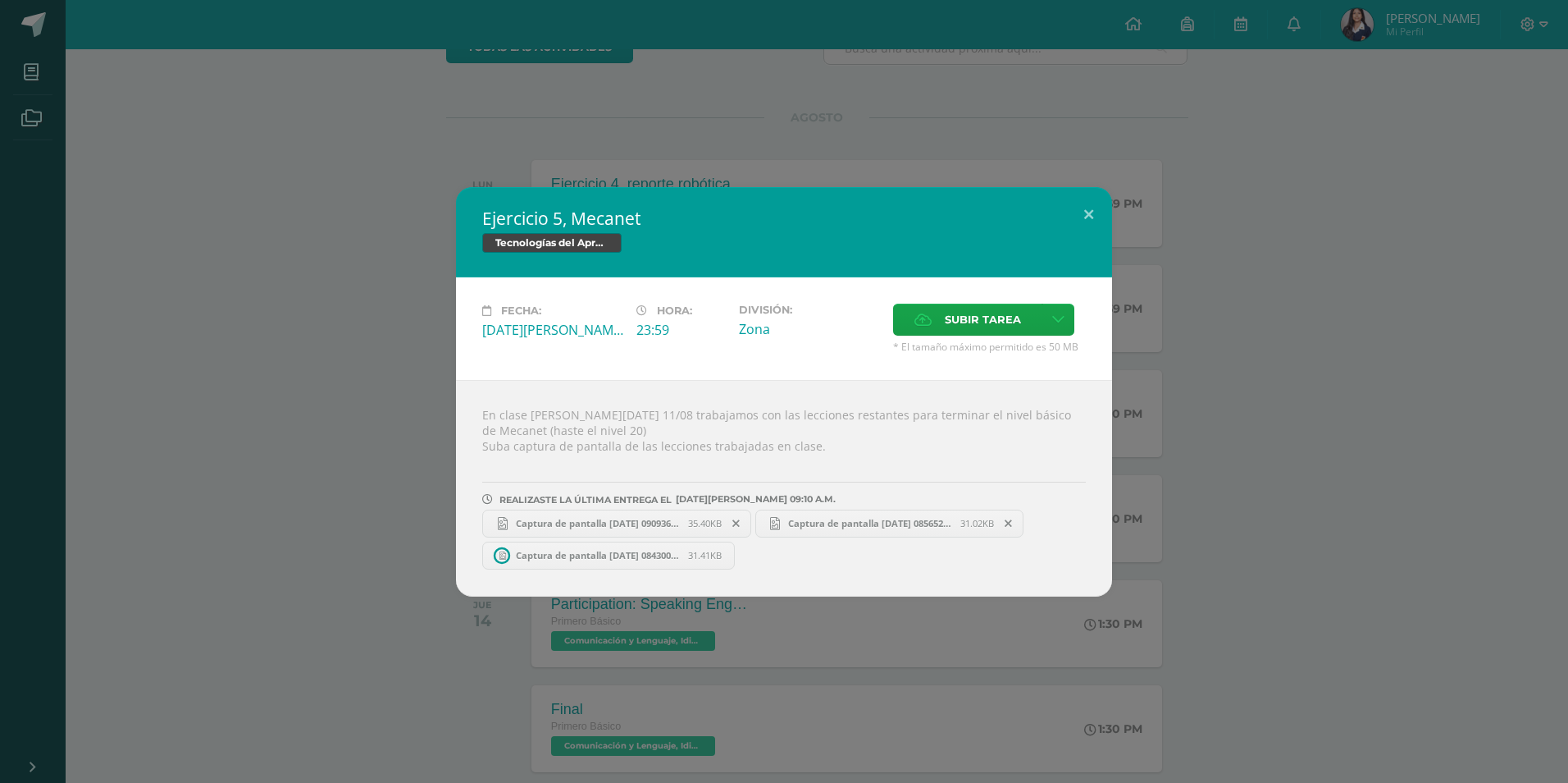
click at [649, 563] on link "Captura de pantalla [DATE] 084300.png 31.41KB" at bounding box center [608, 555] width 253 height 27
click at [981, 320] on span "Subir tarea" at bounding box center [982, 320] width 77 height 30
click at [0, 0] on input "Subir tarea" at bounding box center [0, 0] width 0 height 0
click at [1089, 208] on button at bounding box center [1088, 215] width 46 height 56
